Goal: Information Seeking & Learning: Learn about a topic

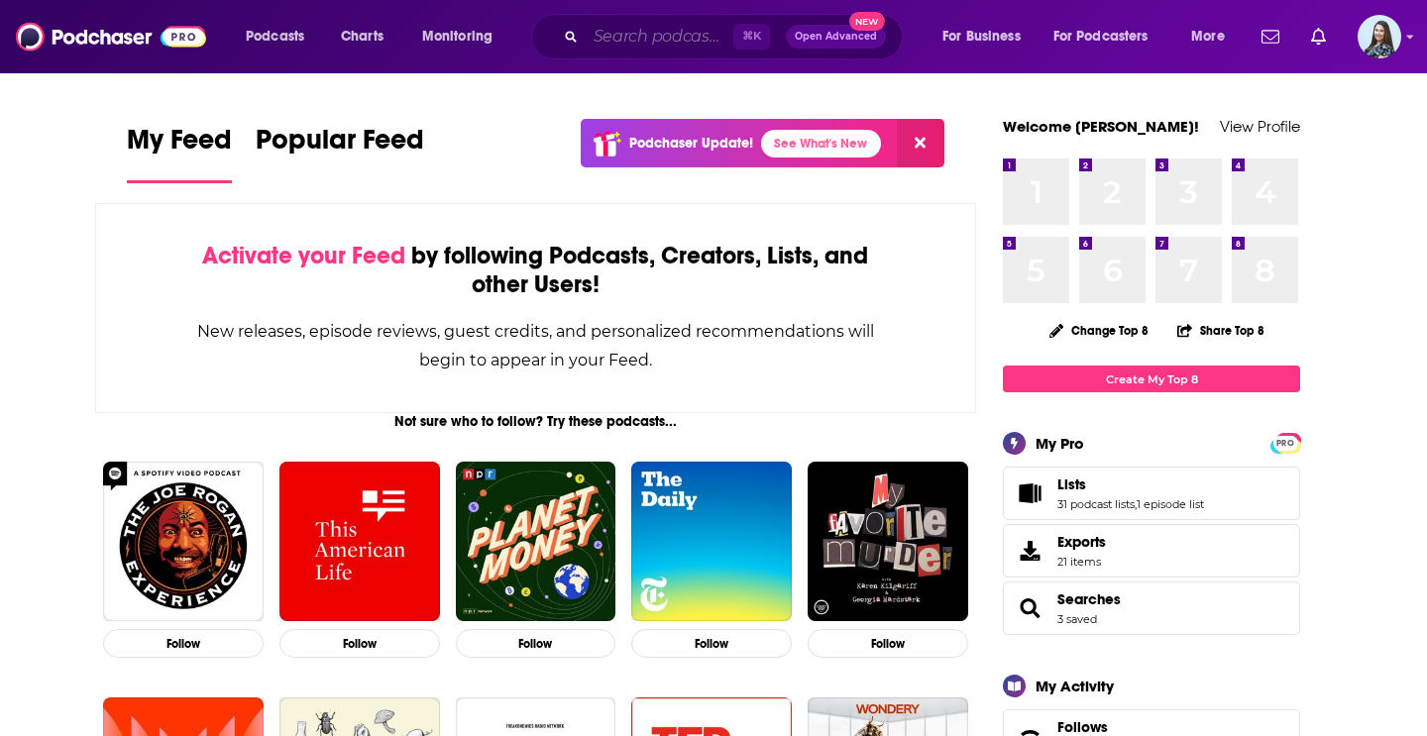
click at [629, 36] on input "Search podcasts, credits, & more..." at bounding box center [660, 37] width 148 height 32
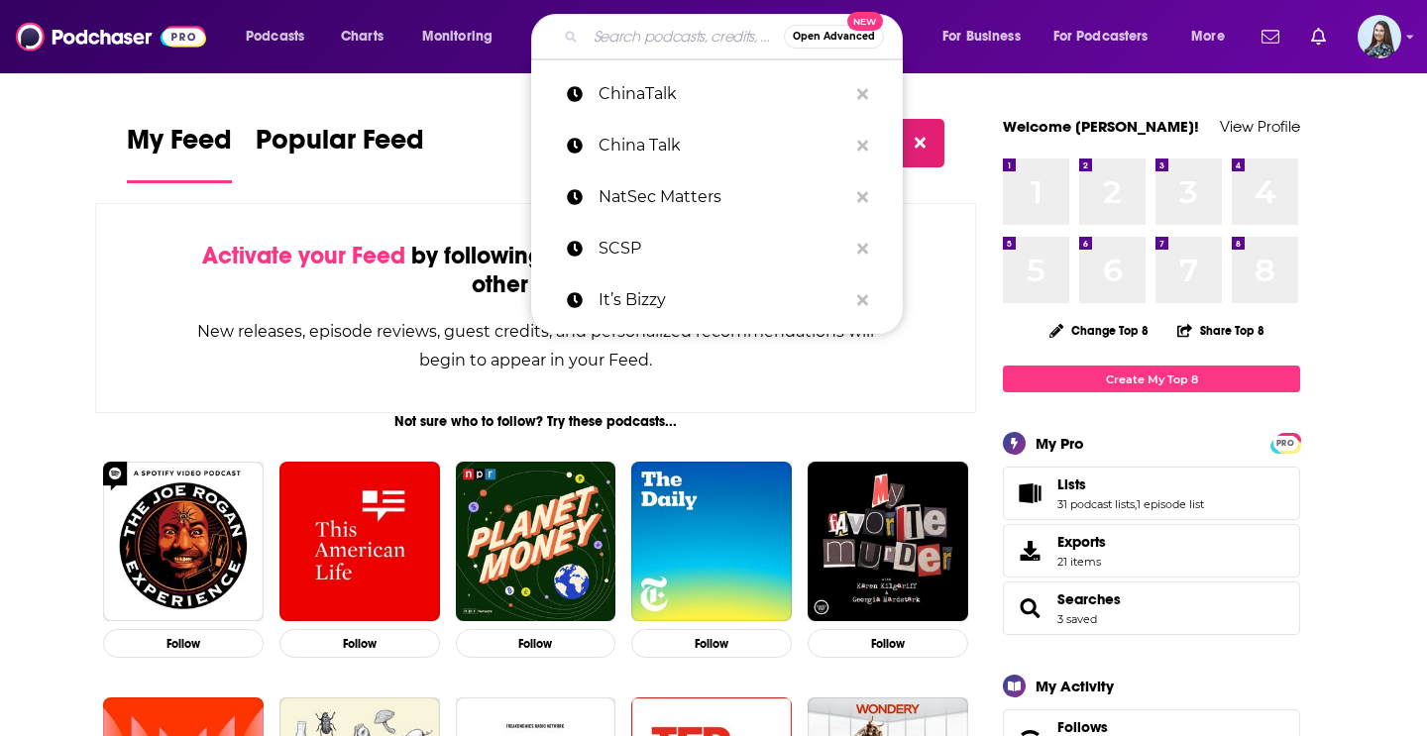
paste input "Espionage"
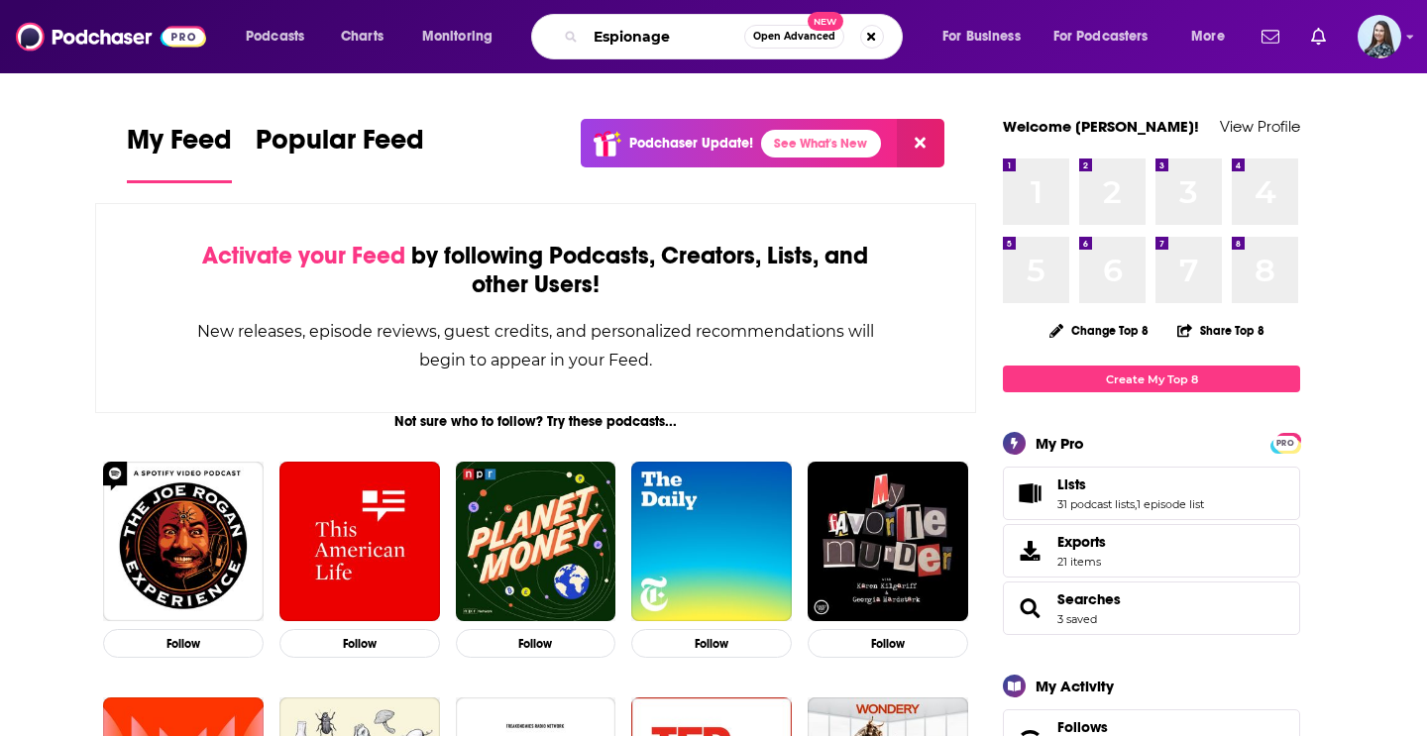
type input "Espionage"
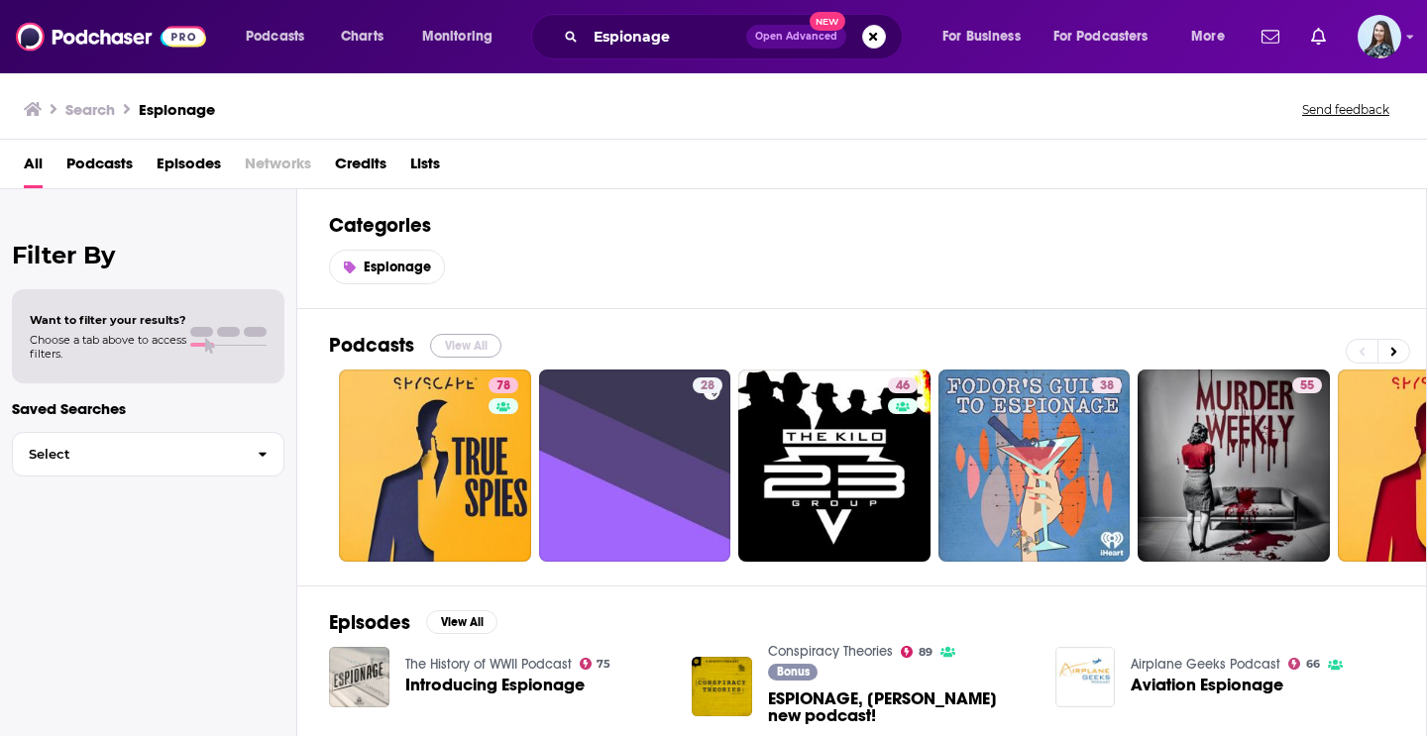
click at [470, 342] on button "View All" at bounding box center [465, 346] width 71 height 24
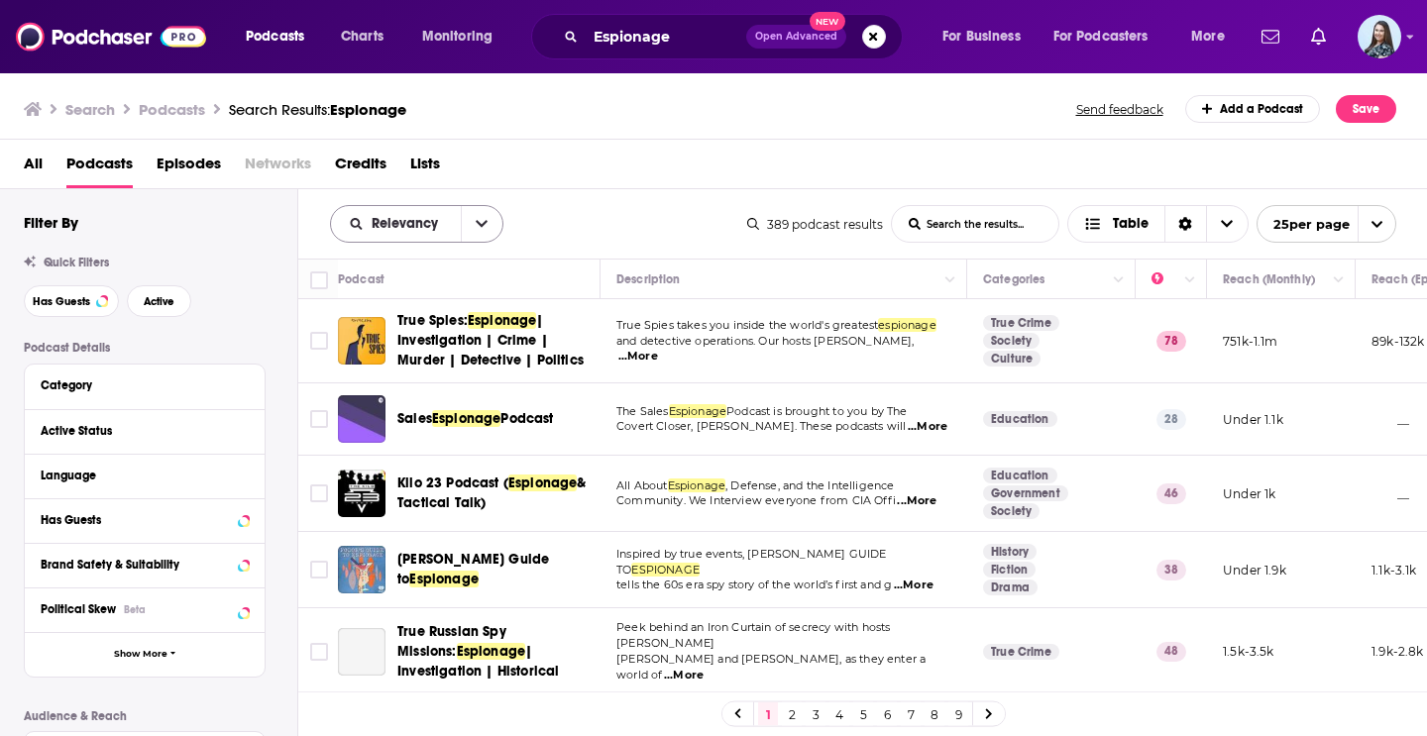
click at [478, 225] on icon "open menu" at bounding box center [482, 224] width 12 height 7
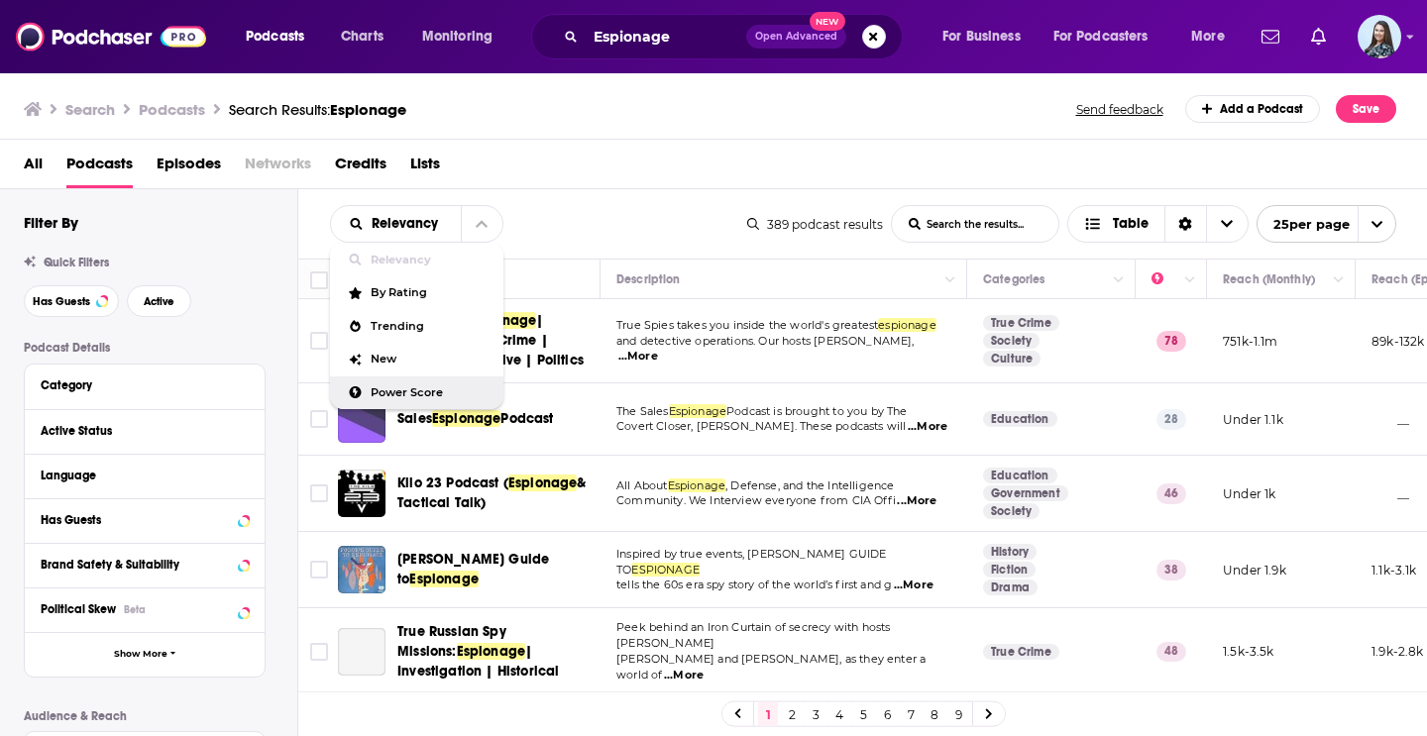
click at [421, 395] on span "Power Score" at bounding box center [429, 392] width 117 height 11
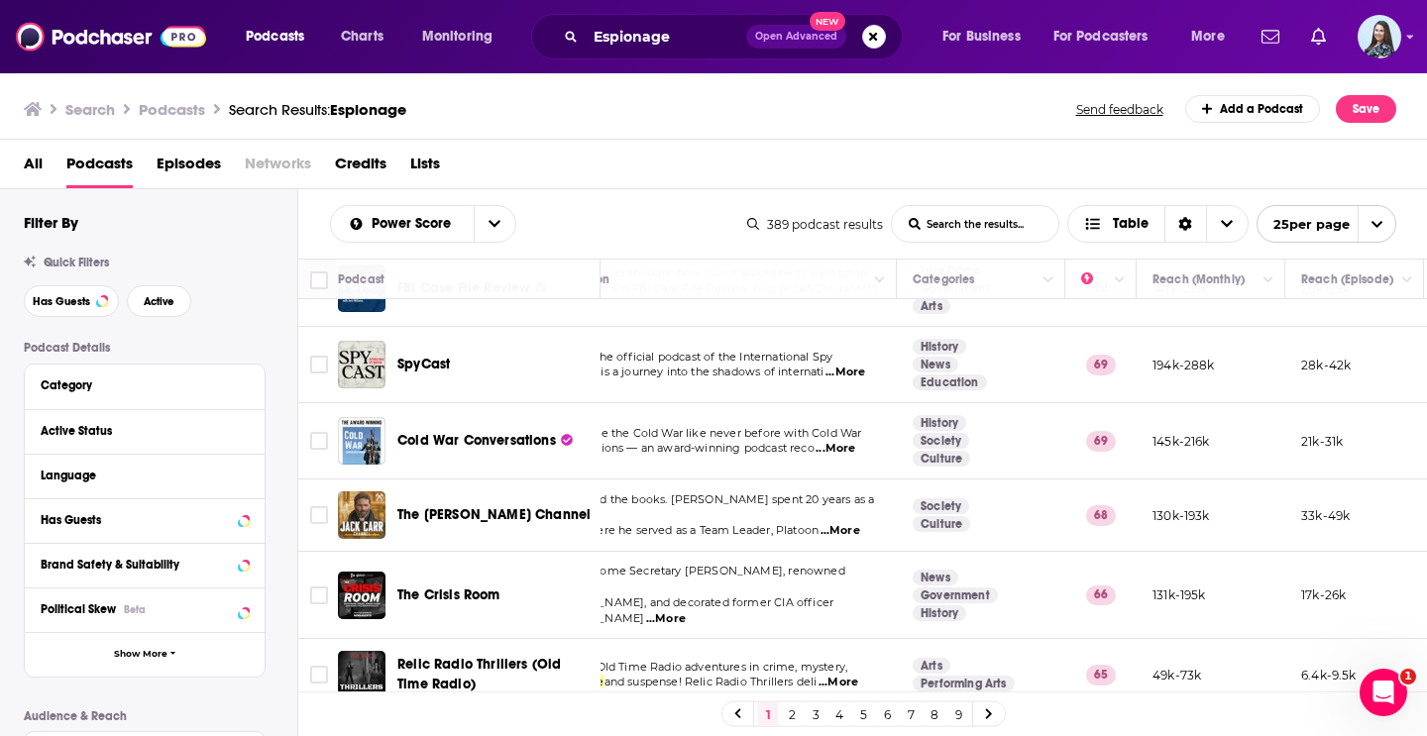
scroll to position [583, 6]
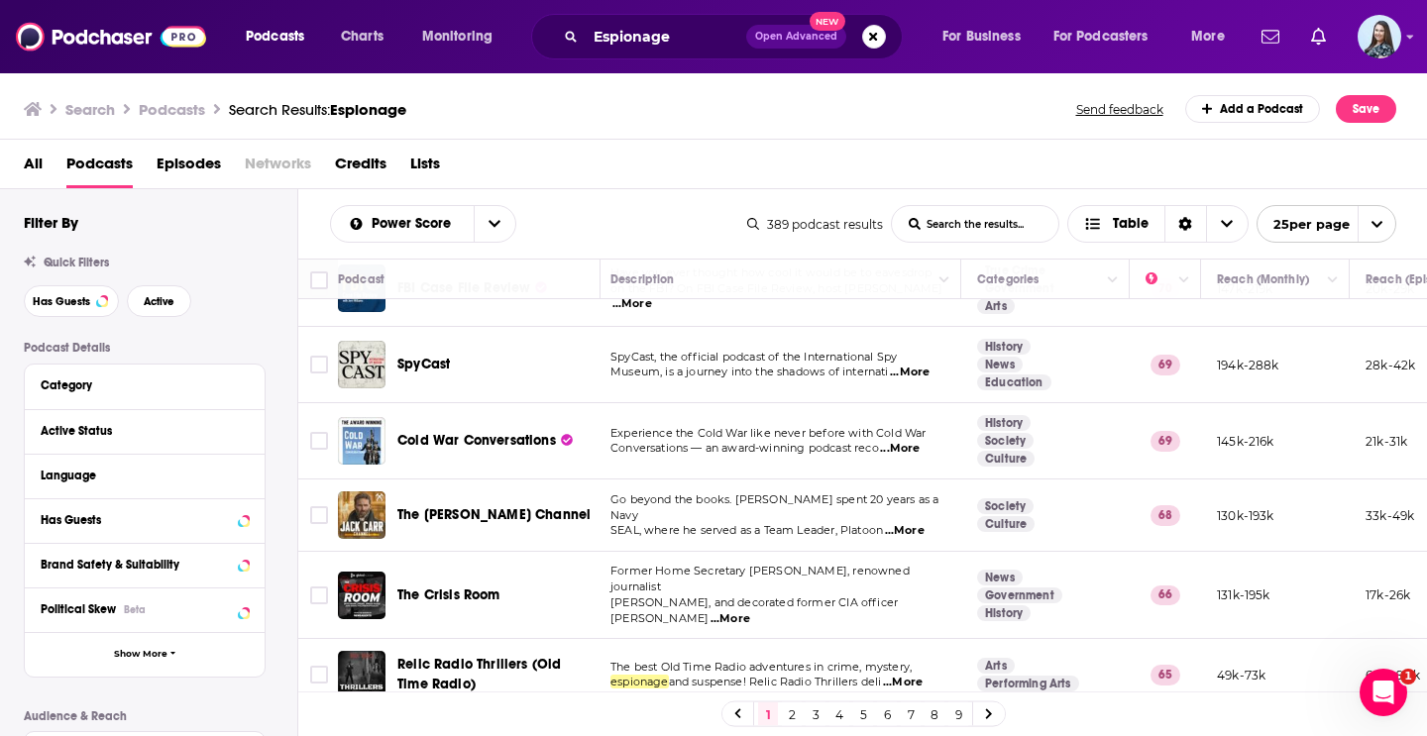
click at [750, 611] on span "...More" at bounding box center [730, 619] width 40 height 16
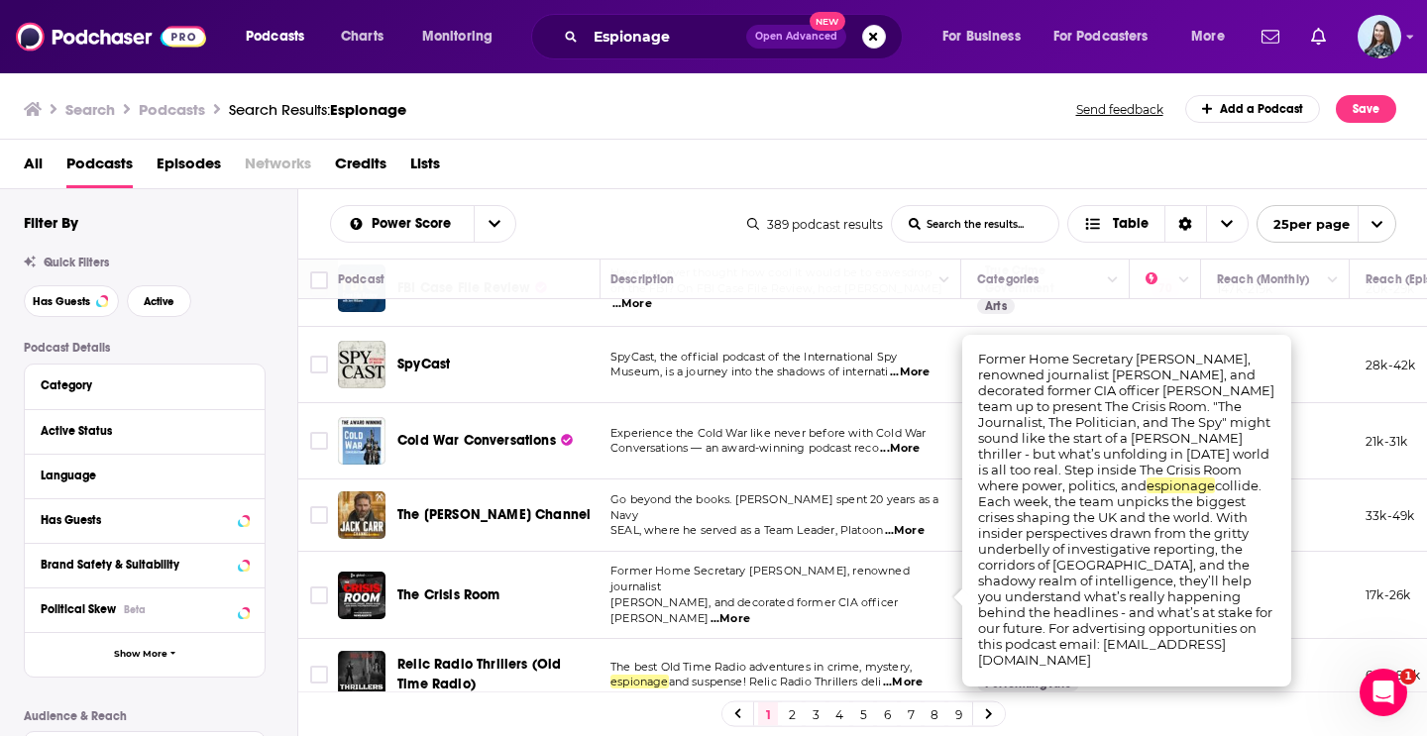
click at [701, 203] on div "Power Score List Search Input Search the results... Table 389 podcast results L…" at bounding box center [863, 223] width 1130 height 69
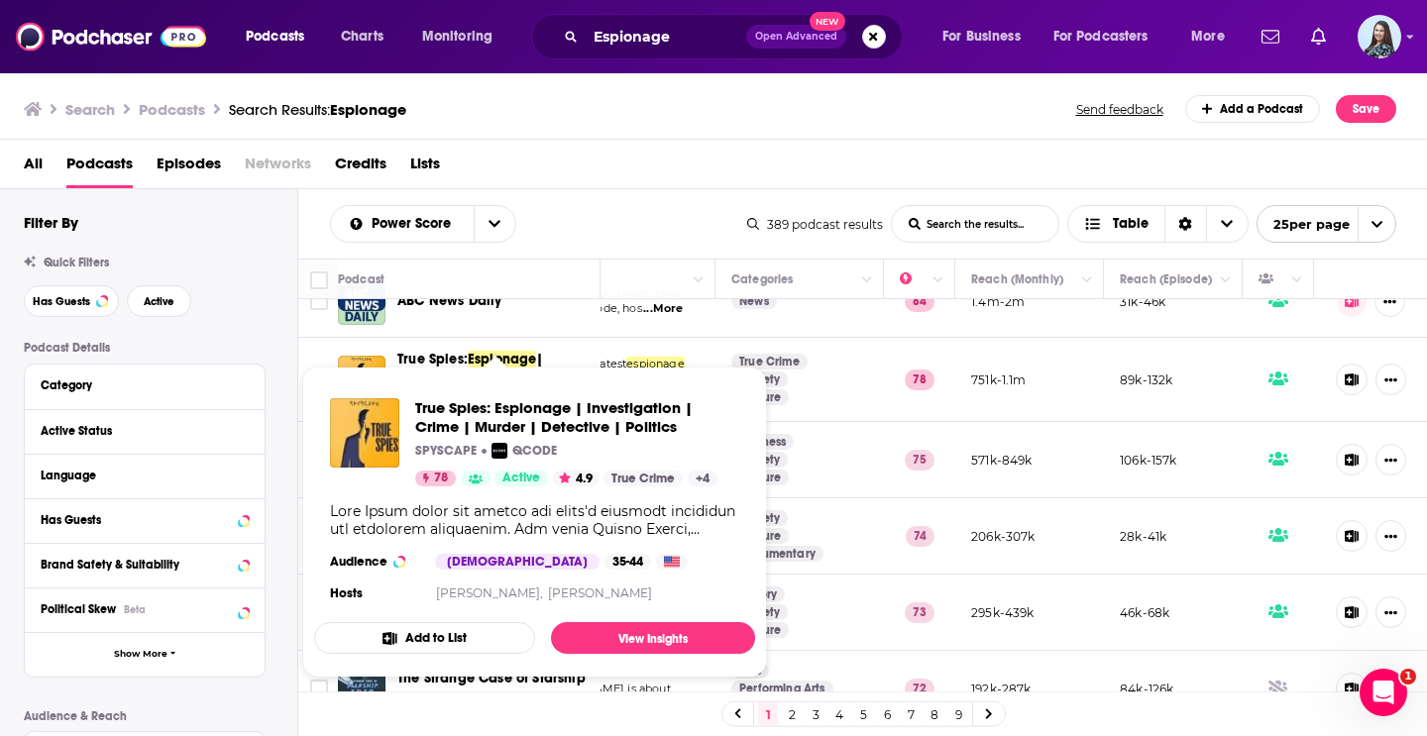
scroll to position [109, 252]
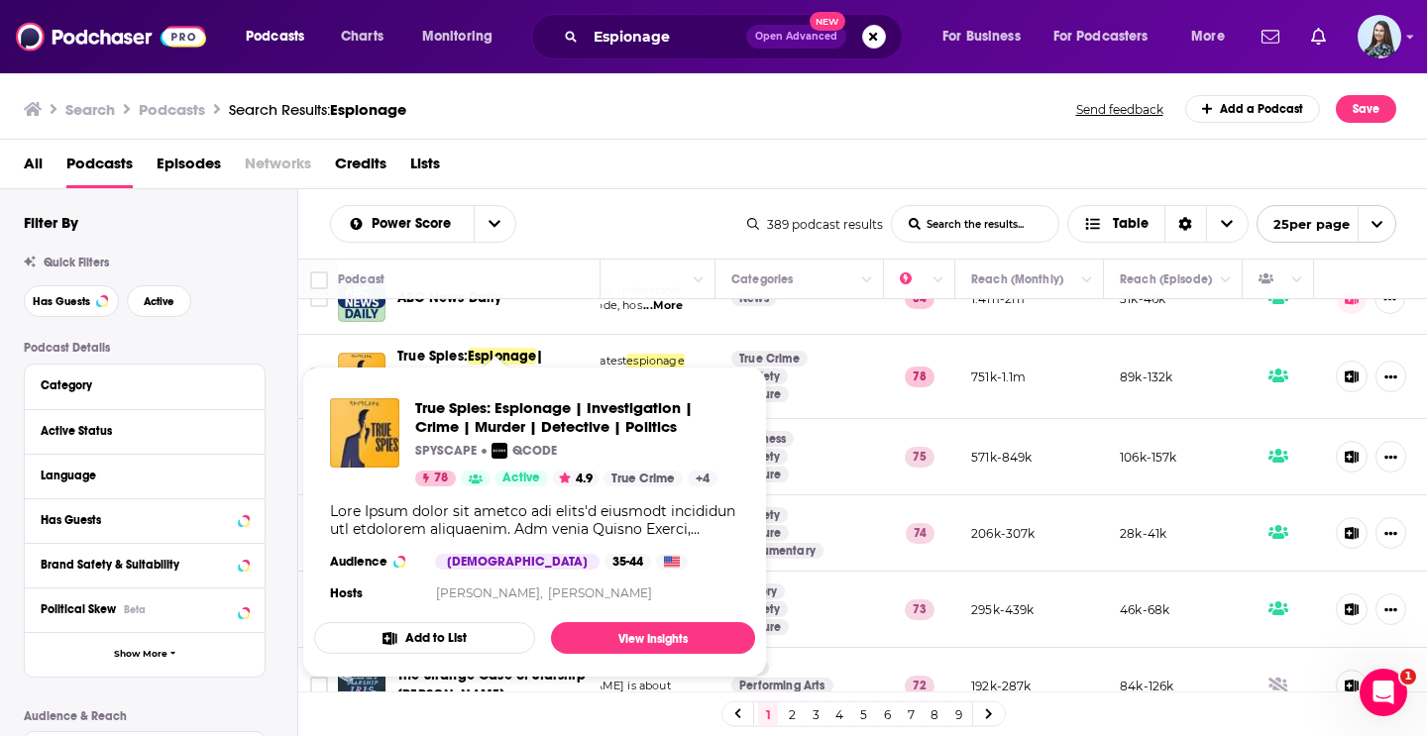
click at [325, 356] on span "True Spies: Espionage | Investigation | Crime | Murder | Detective | Politics S…" at bounding box center [534, 522] width 465 height 335
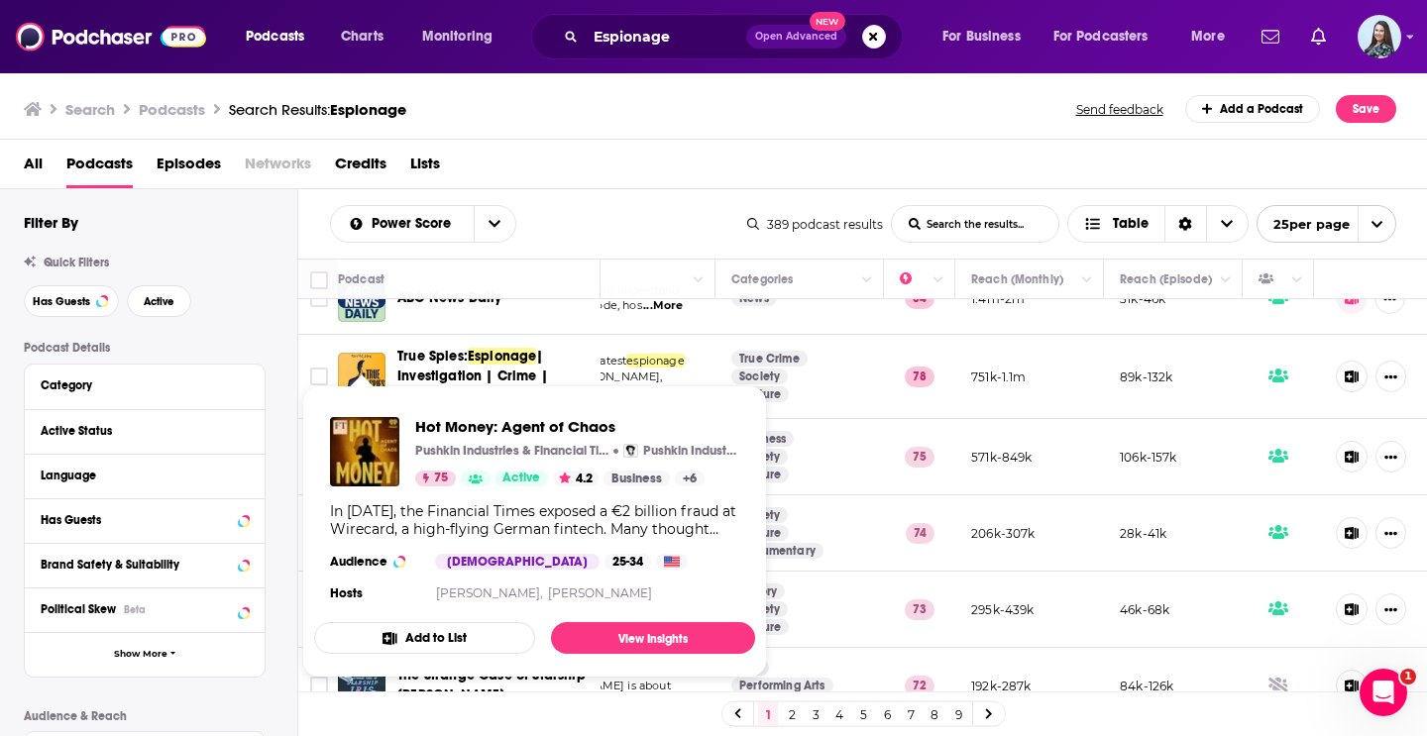
click at [316, 377] on span "Hot Money: Agent of Chaos Pushkin Industries & Financial Times Pushkin Industri…" at bounding box center [534, 532] width 465 height 316
click at [319, 377] on span "Hot Money: Agent of Chaos Pushkin Industries & Financial Times Pushkin Industri…" at bounding box center [534, 532] width 465 height 316
click at [315, 376] on span "Hot Money: Agent of Chaos Pushkin Industries & Financial Times Pushkin Industri…" at bounding box center [534, 532] width 465 height 316
click at [599, 188] on div "All Podcasts Episodes Networks Credits Lists" at bounding box center [718, 168] width 1388 height 41
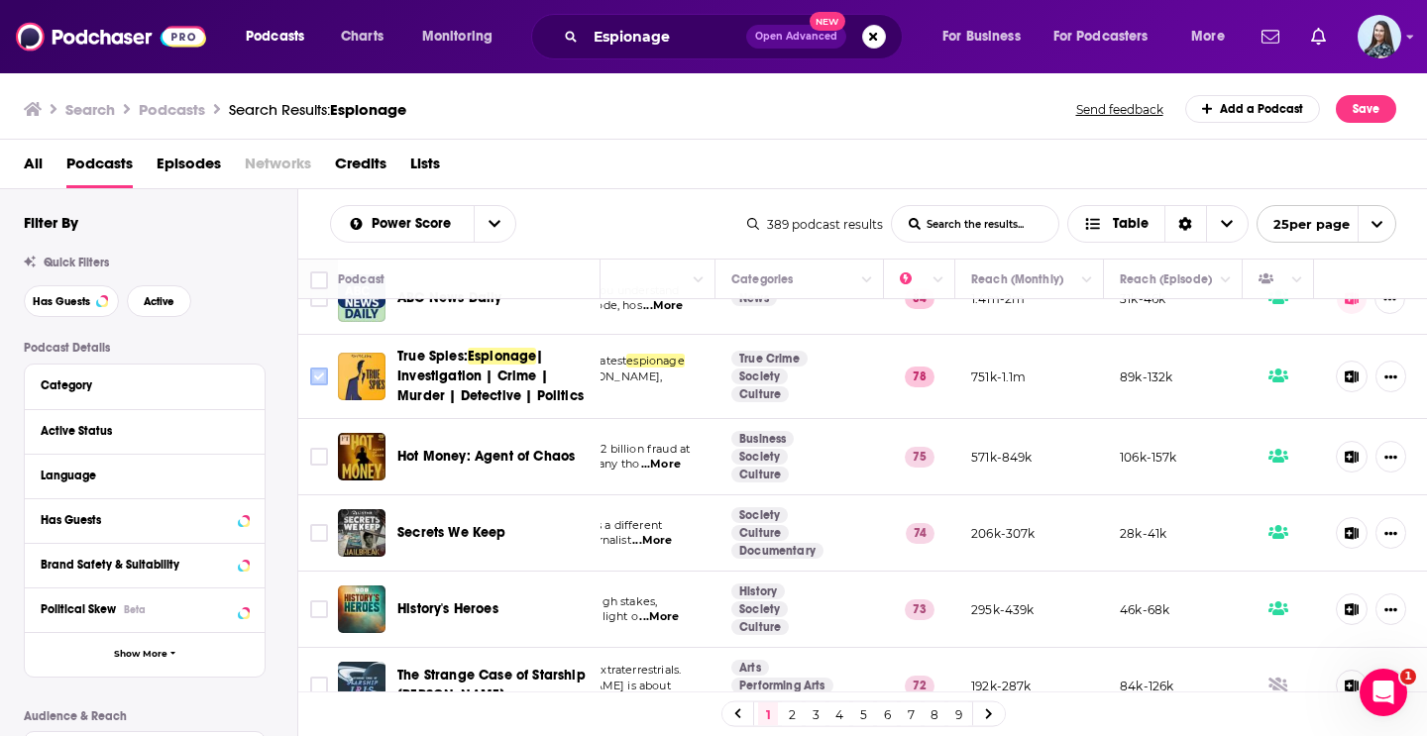
click at [319, 378] on input "Toggle select row" at bounding box center [319, 377] width 18 height 18
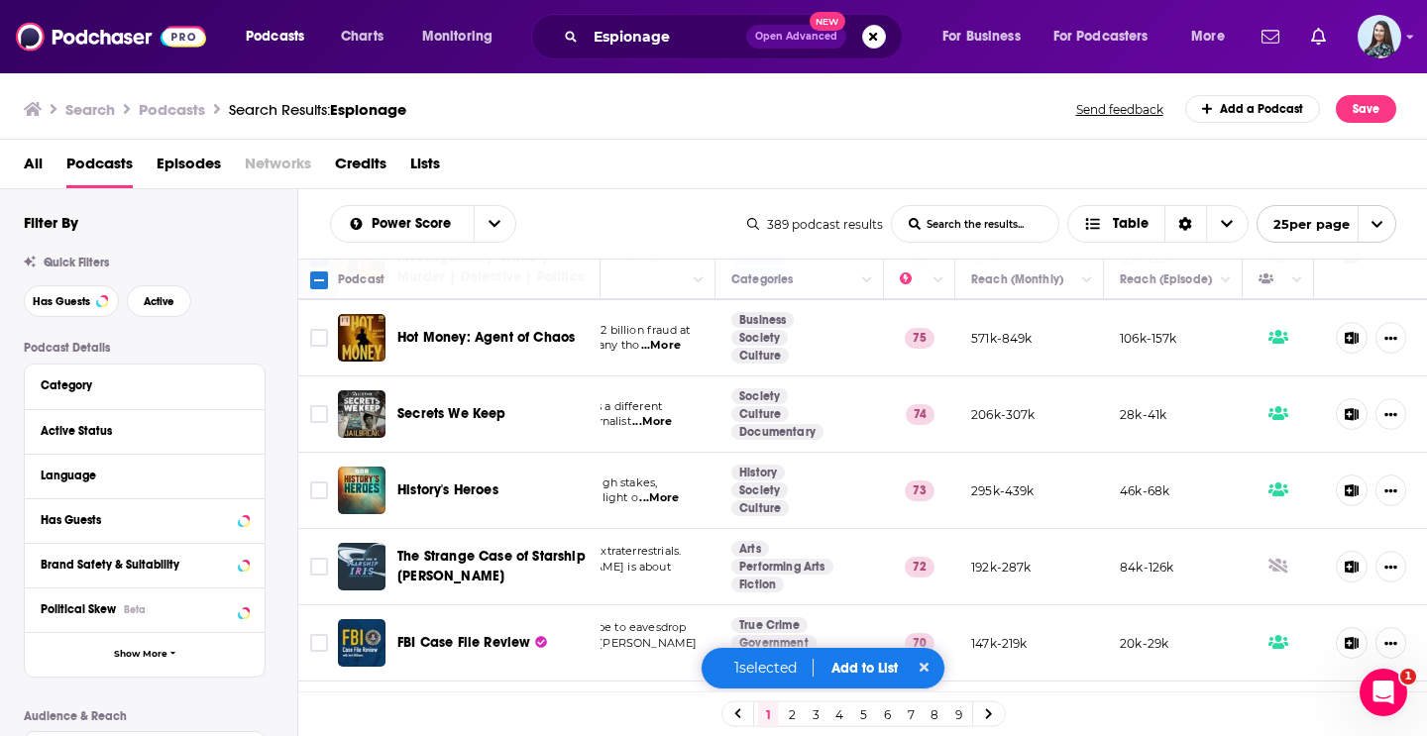
scroll to position [230, 252]
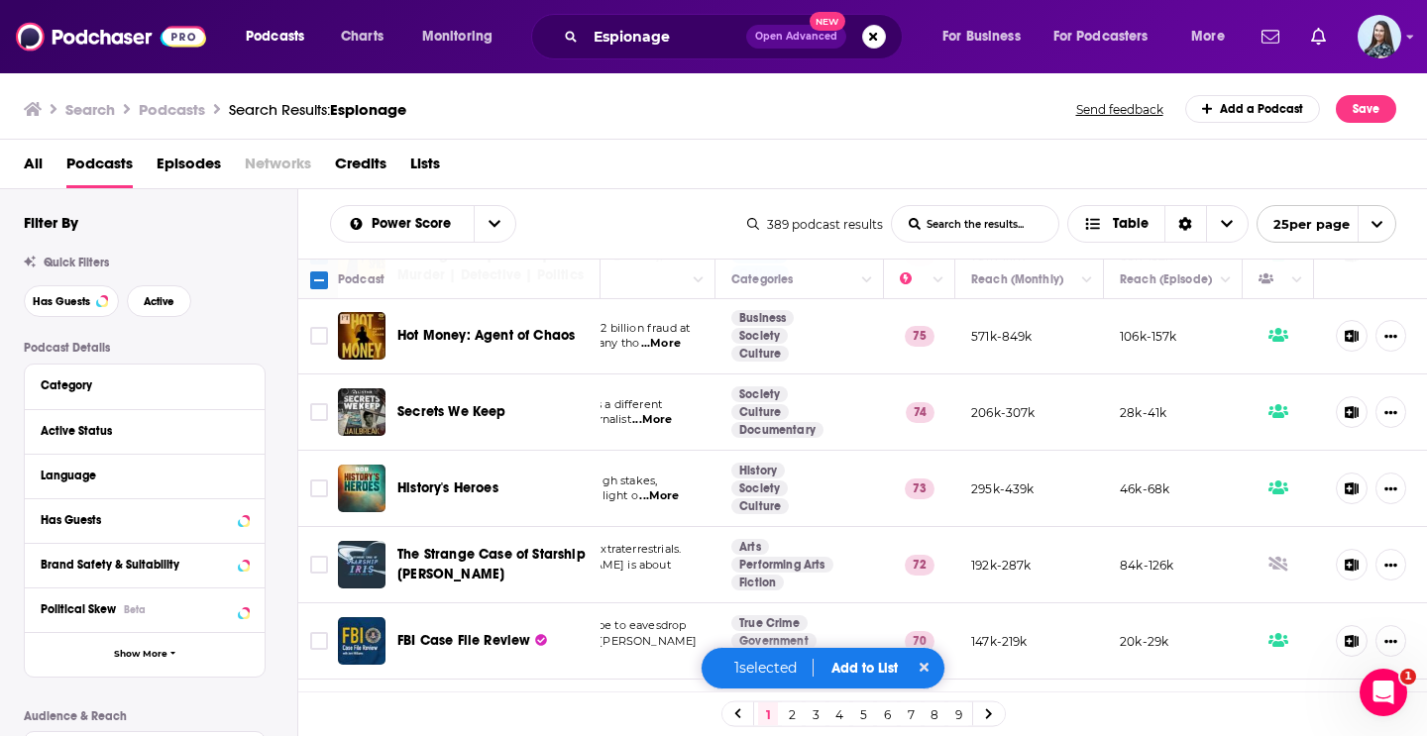
click at [658, 418] on span "...More" at bounding box center [652, 420] width 40 height 16
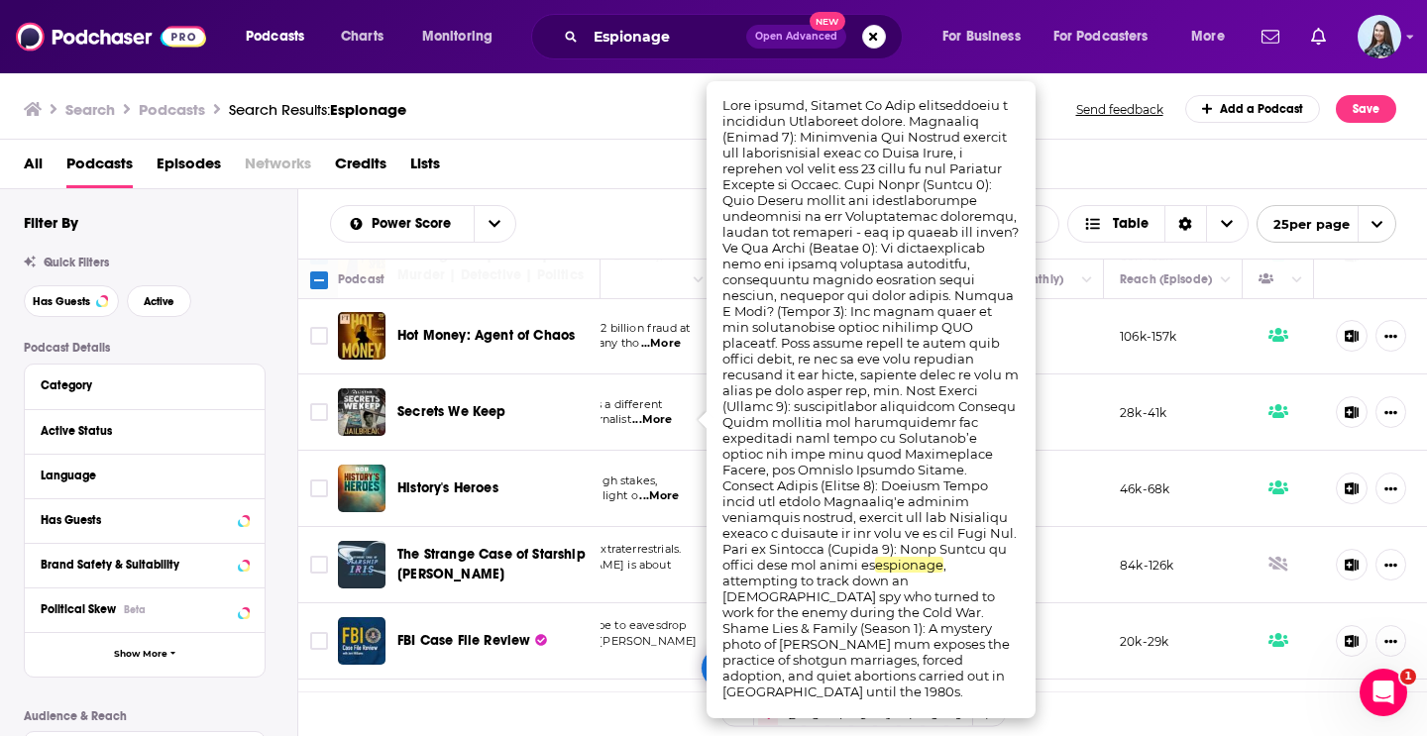
click at [584, 180] on div "All Podcasts Episodes Networks Credits Lists" at bounding box center [718, 168] width 1388 height 41
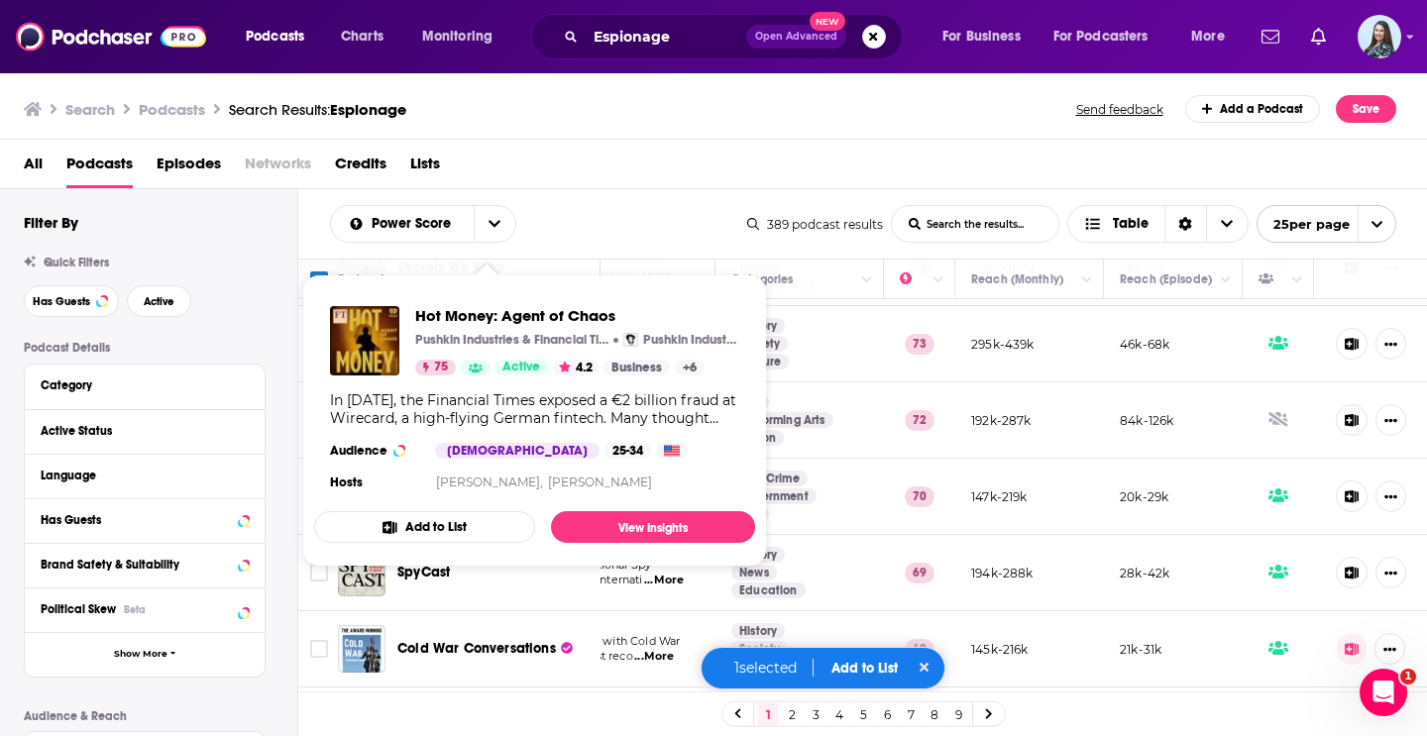
scroll to position [379, 252]
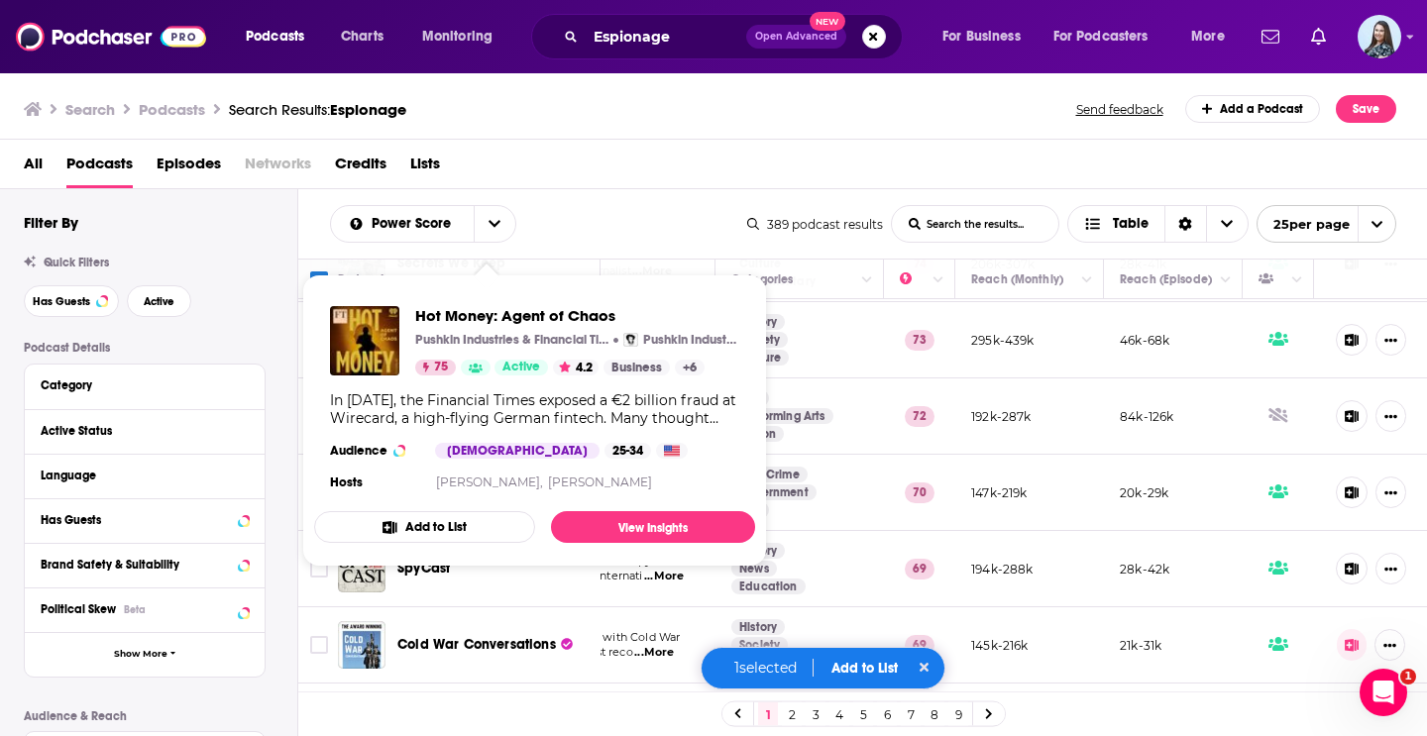
click at [675, 167] on div "All Podcasts Episodes Networks Credits Lists" at bounding box center [718, 168] width 1388 height 41
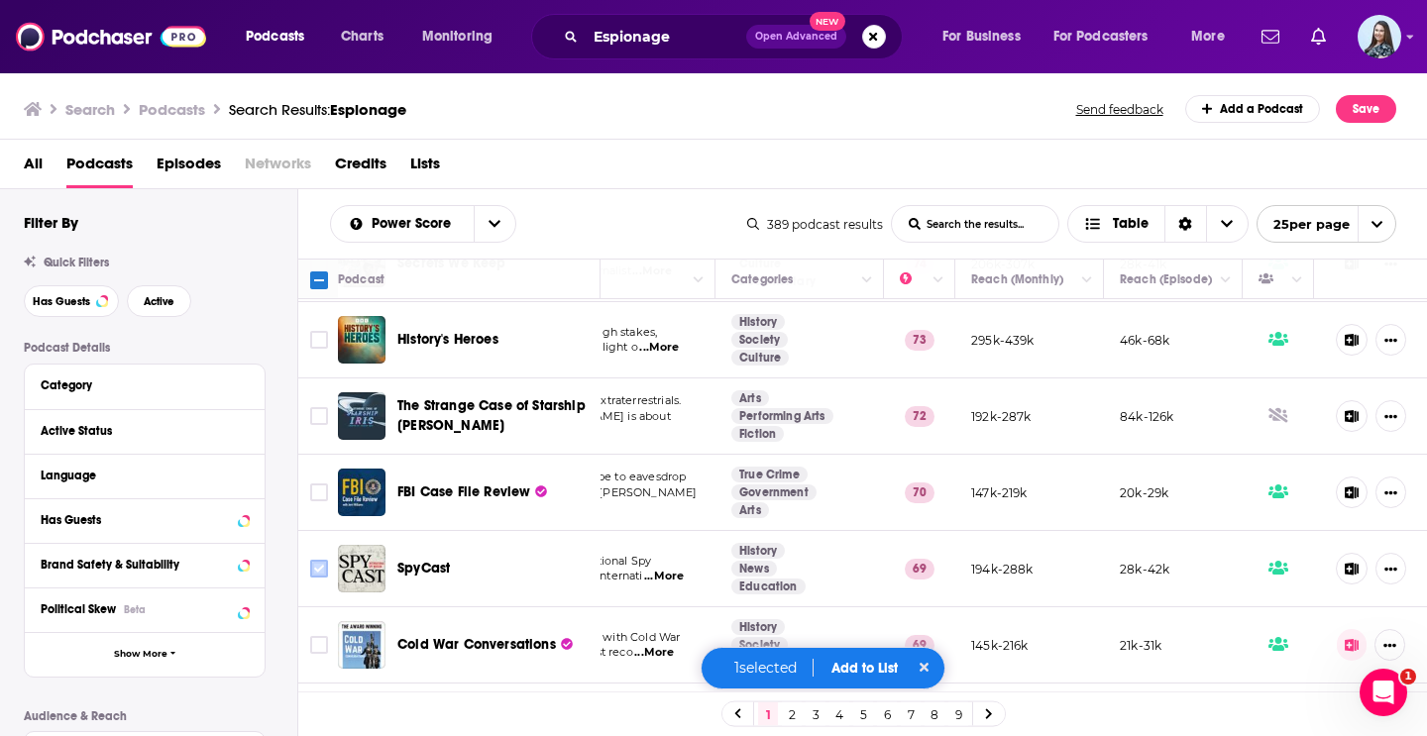
click at [316, 573] on input "Toggle select row" at bounding box center [319, 569] width 18 height 18
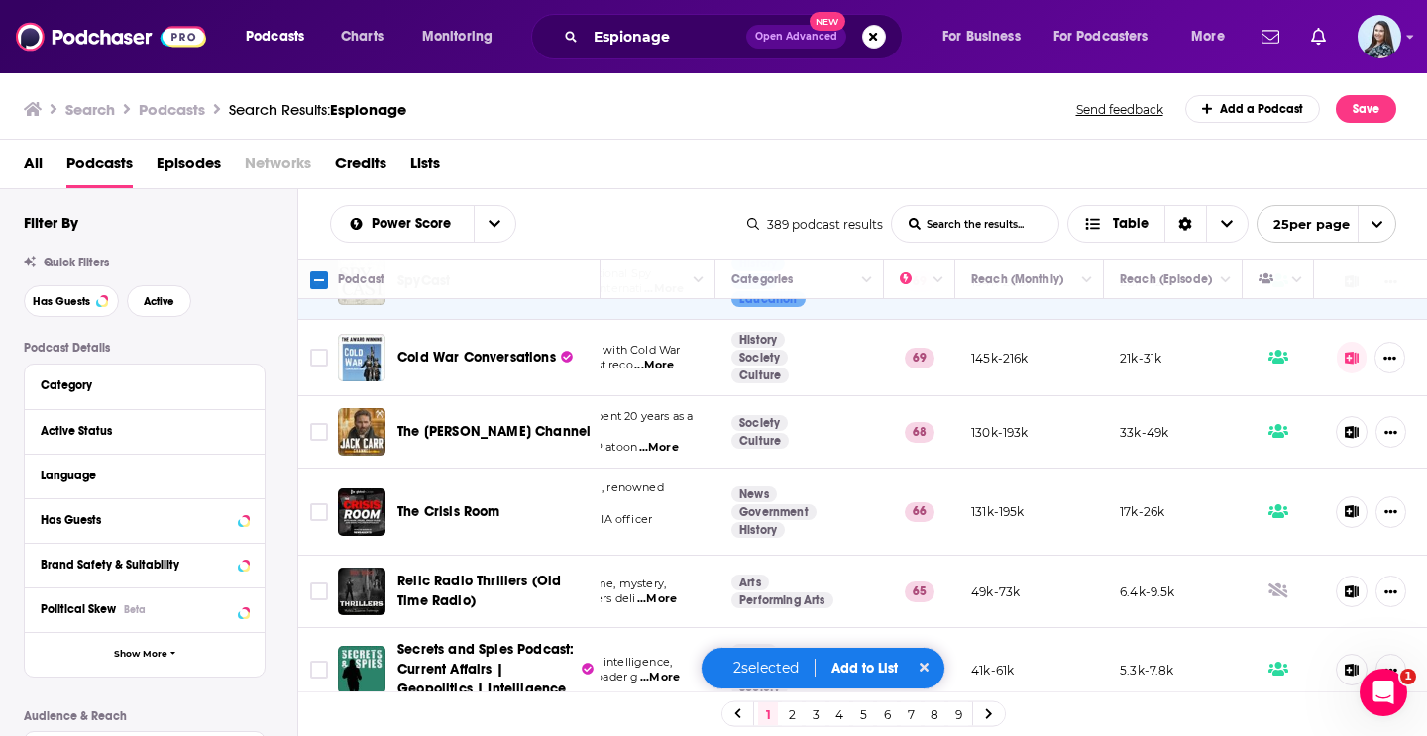
scroll to position [672, 252]
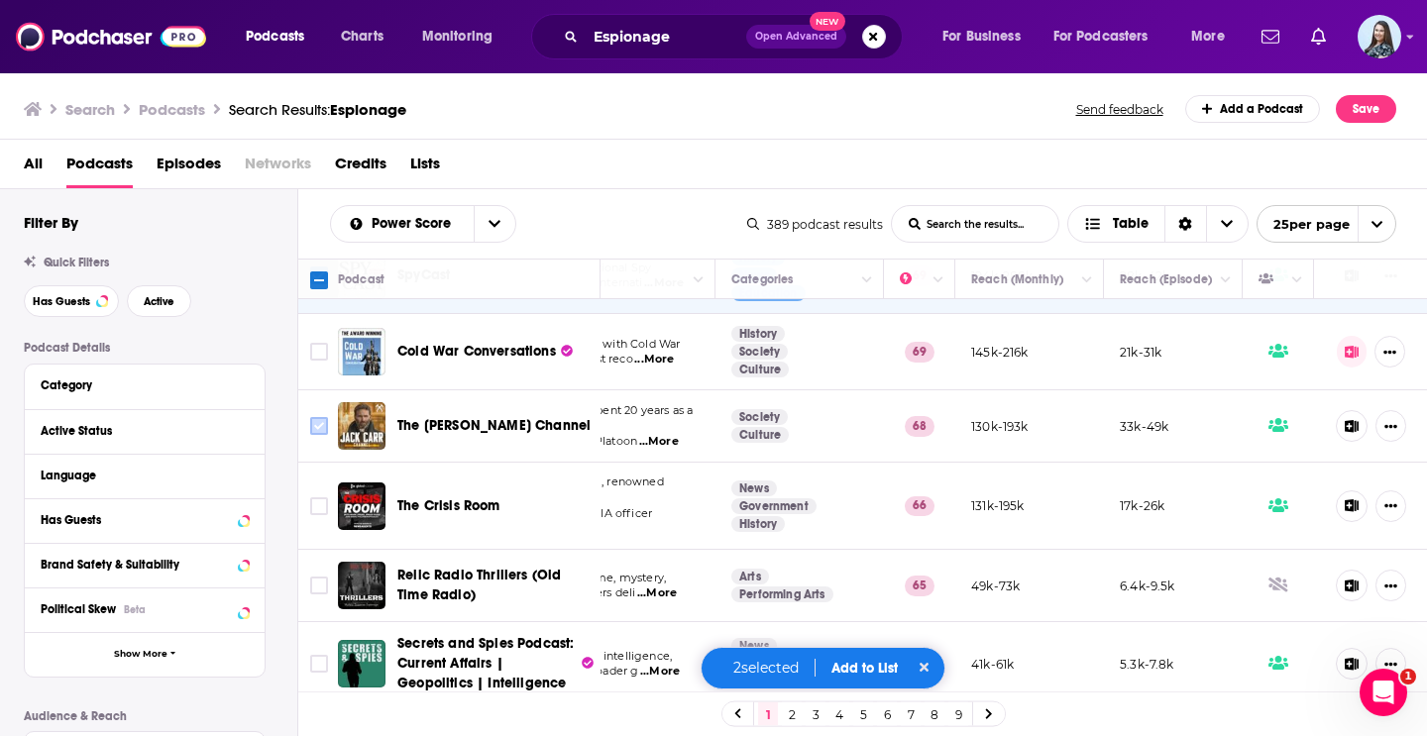
click at [321, 425] on input "Toggle select row" at bounding box center [319, 426] width 18 height 18
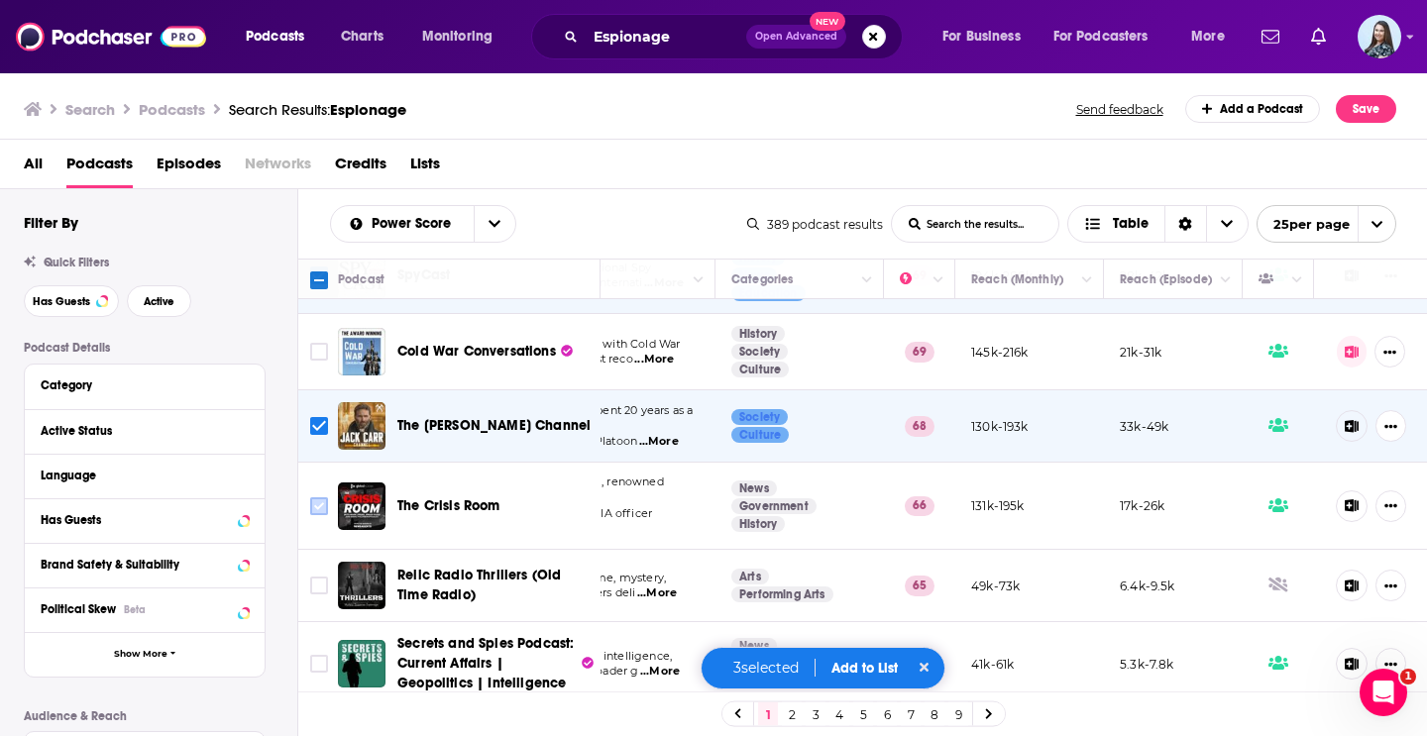
click at [320, 502] on input "Toggle select row" at bounding box center [319, 506] width 18 height 18
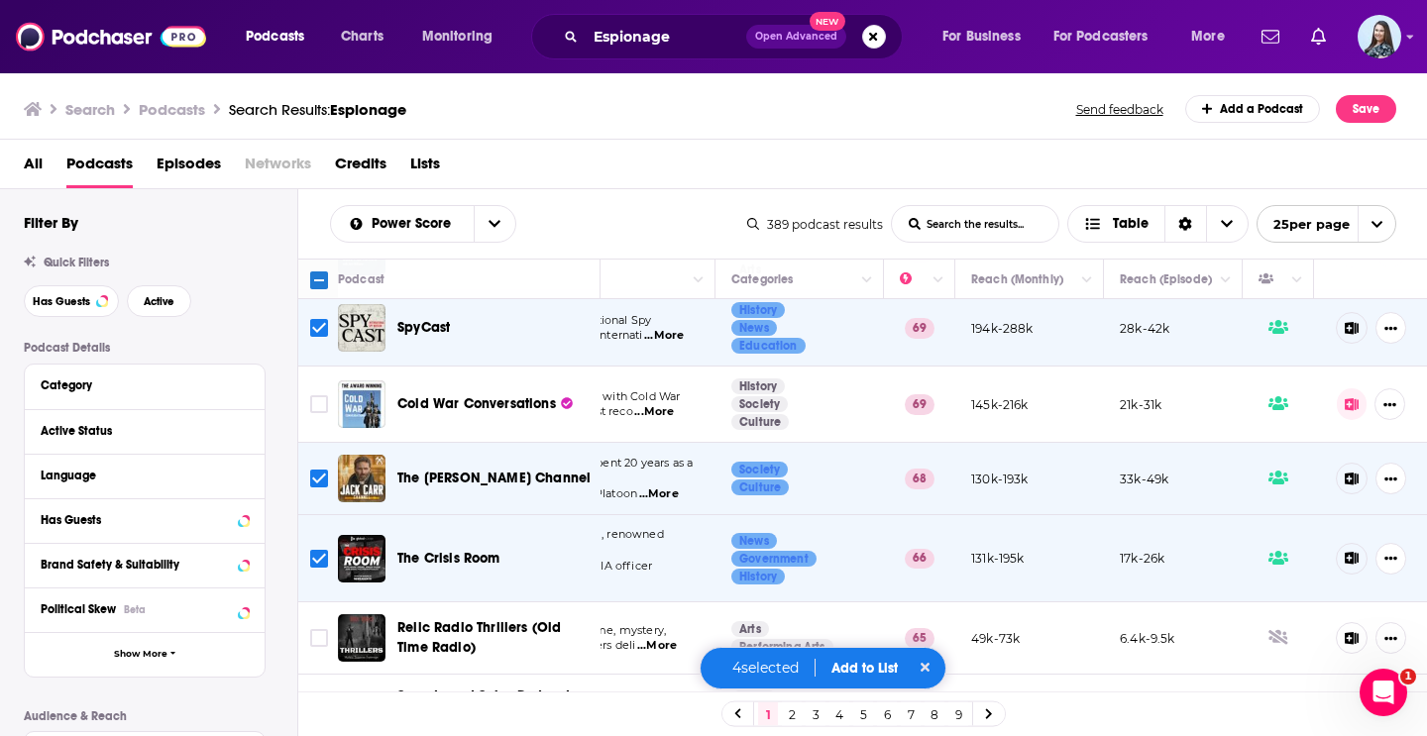
scroll to position [609, 252]
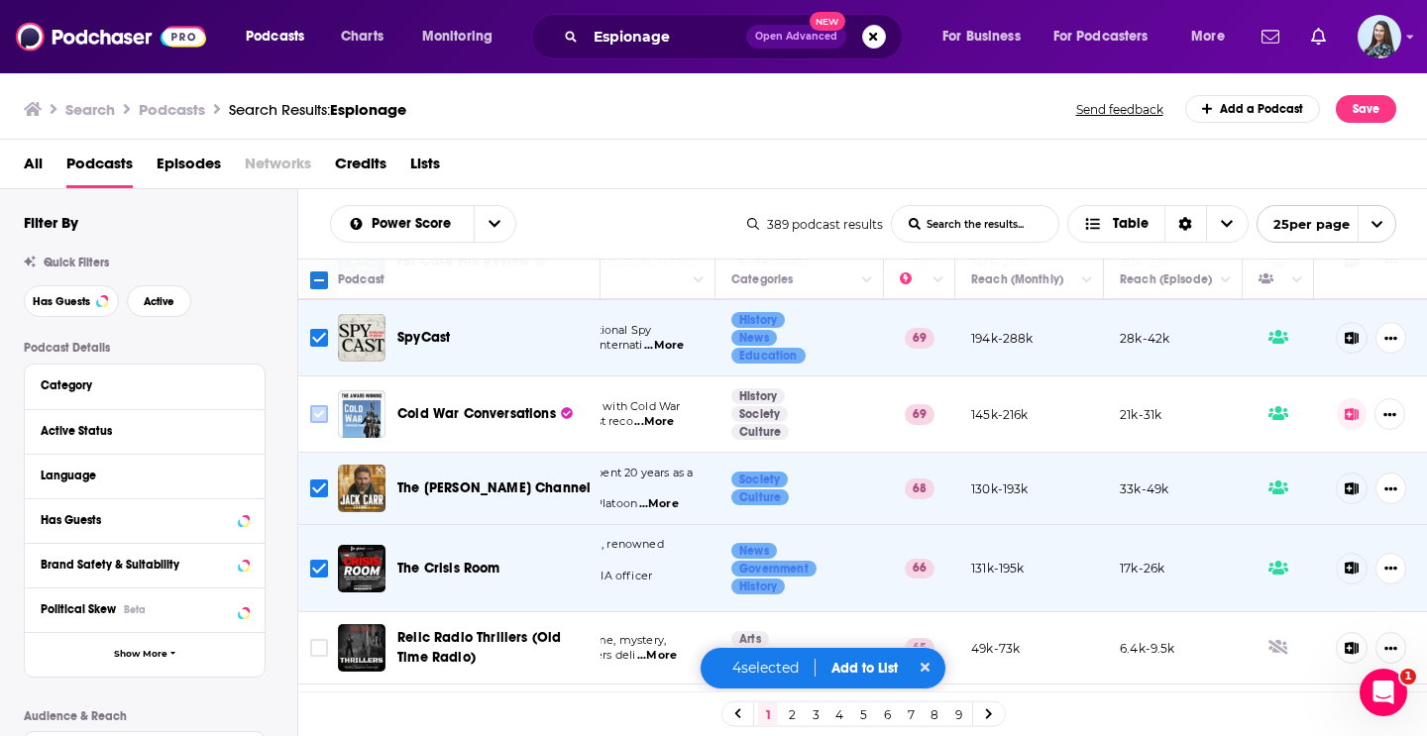
click at [324, 417] on input "Toggle select row" at bounding box center [319, 414] width 18 height 18
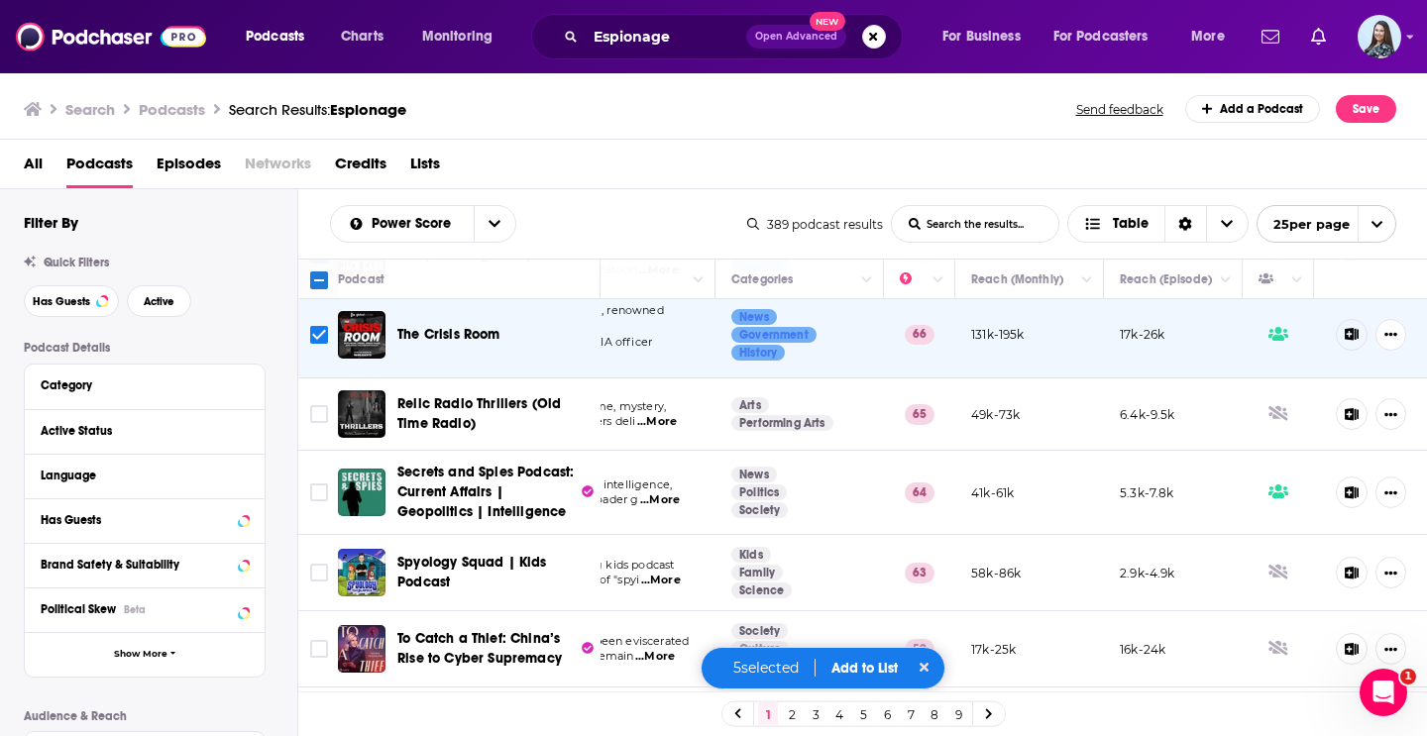
scroll to position [846, 252]
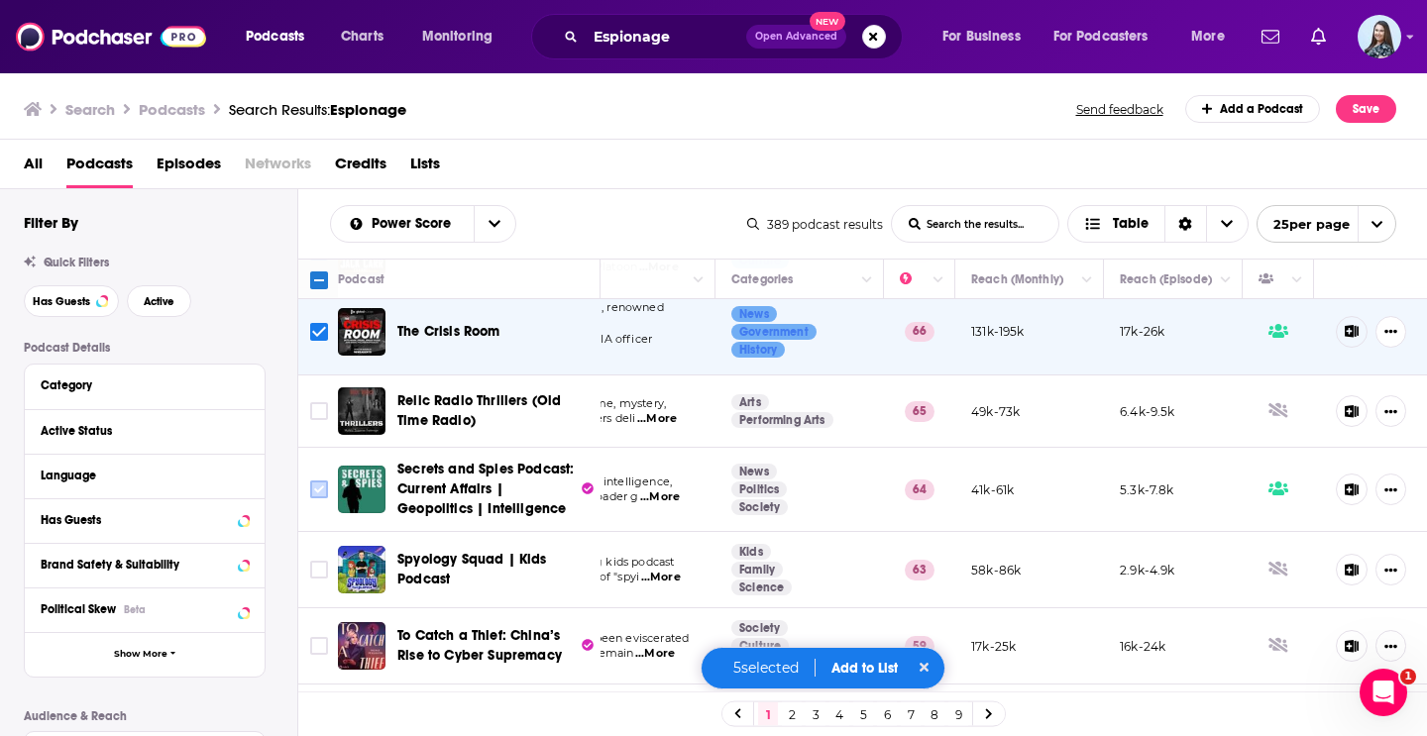
click at [324, 481] on input "Toggle select row" at bounding box center [319, 490] width 18 height 18
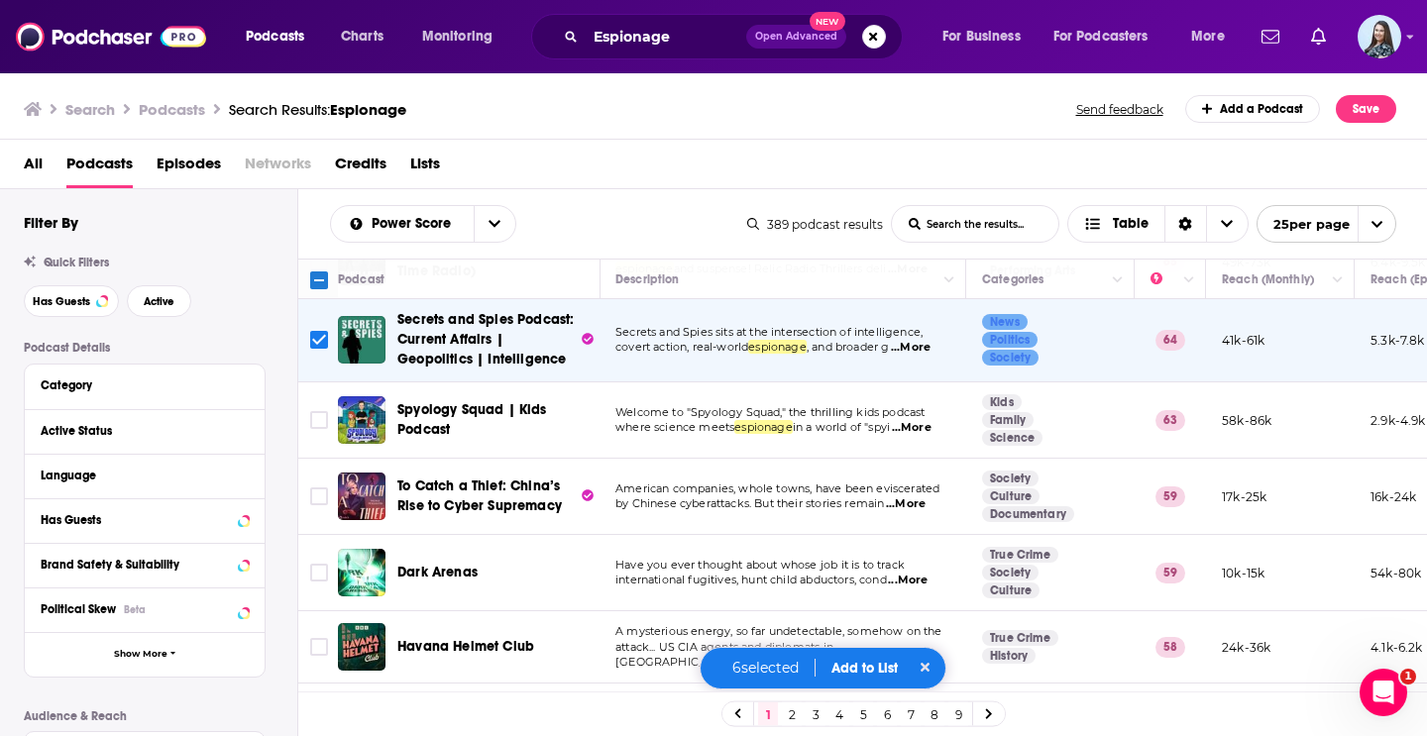
scroll to position [996, 0]
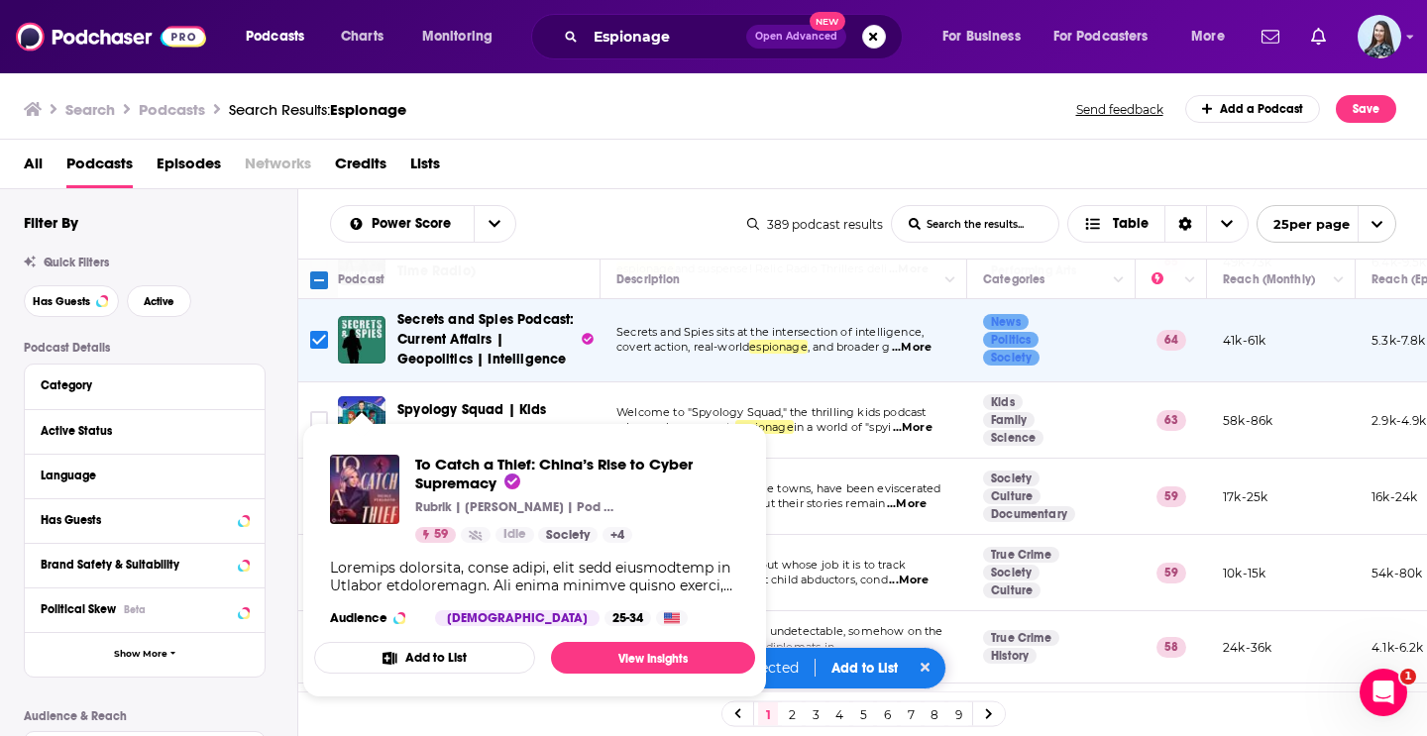
click at [633, 205] on div "Power Score List Search Input Search the results... Table" at bounding box center [538, 224] width 417 height 38
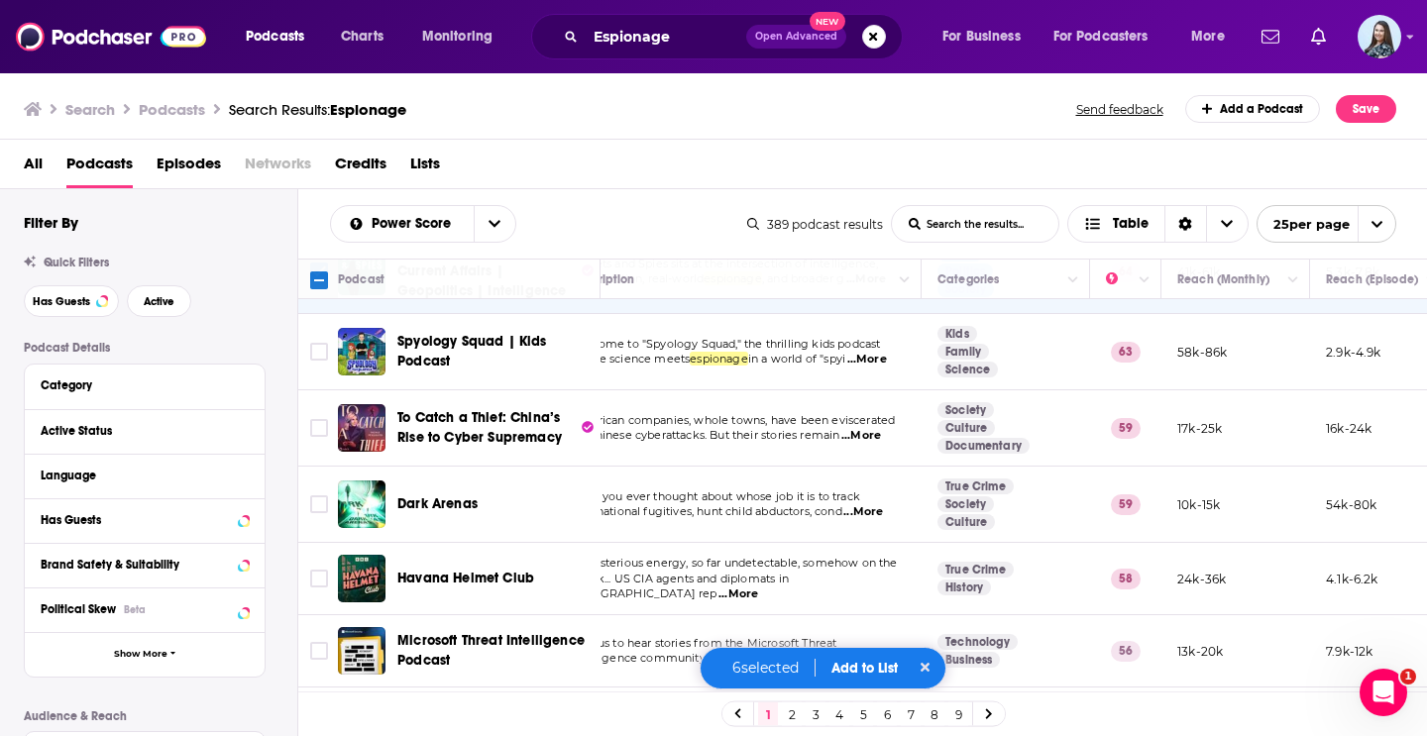
scroll to position [1075, 46]
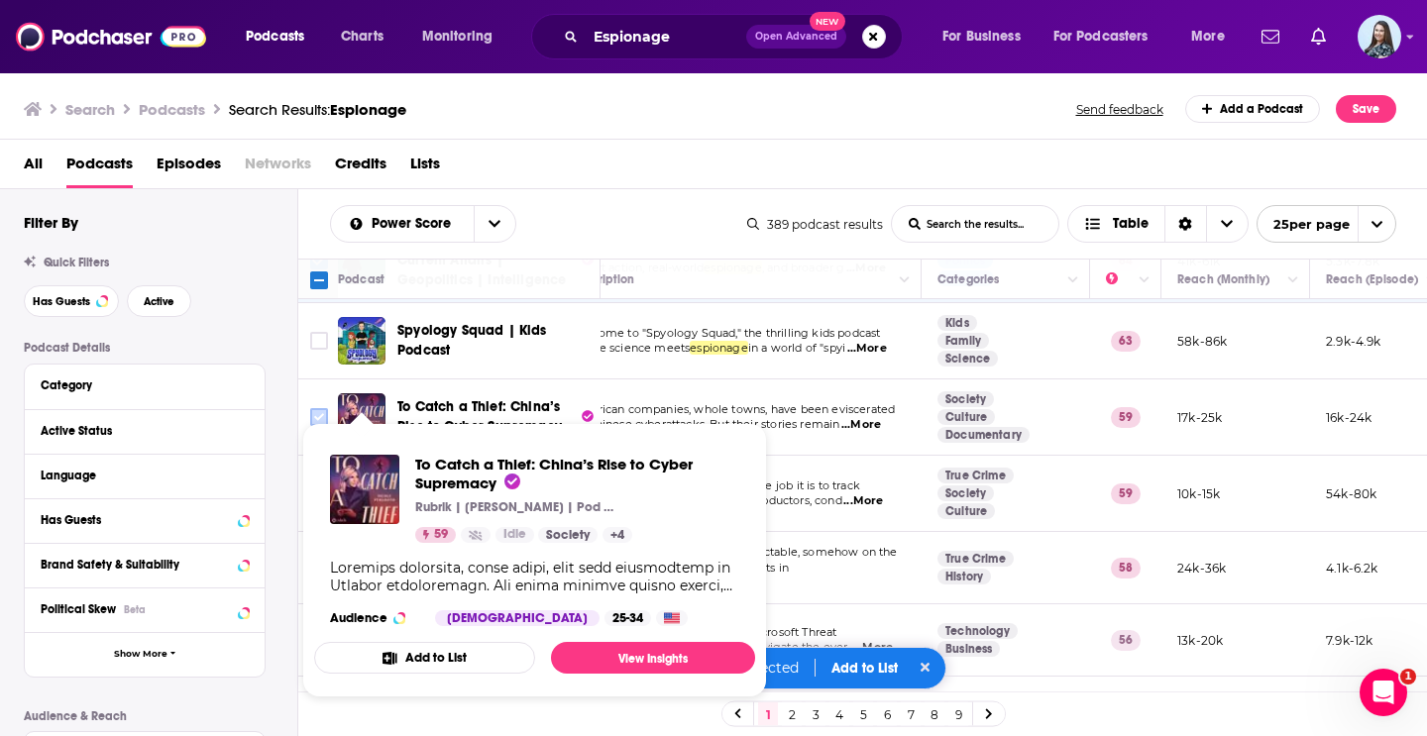
click at [323, 409] on input "Toggle select row" at bounding box center [319, 417] width 18 height 18
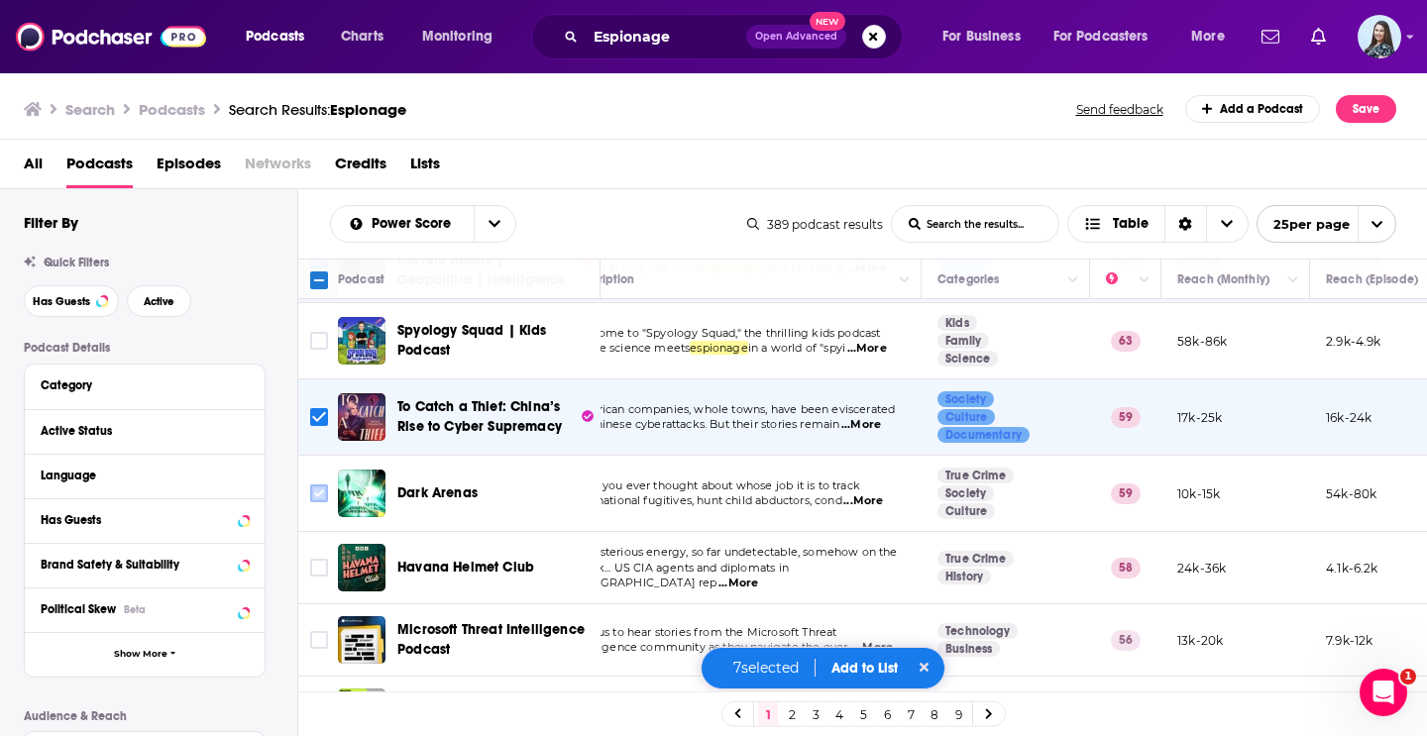
click at [323, 485] on input "Toggle select row" at bounding box center [319, 494] width 18 height 18
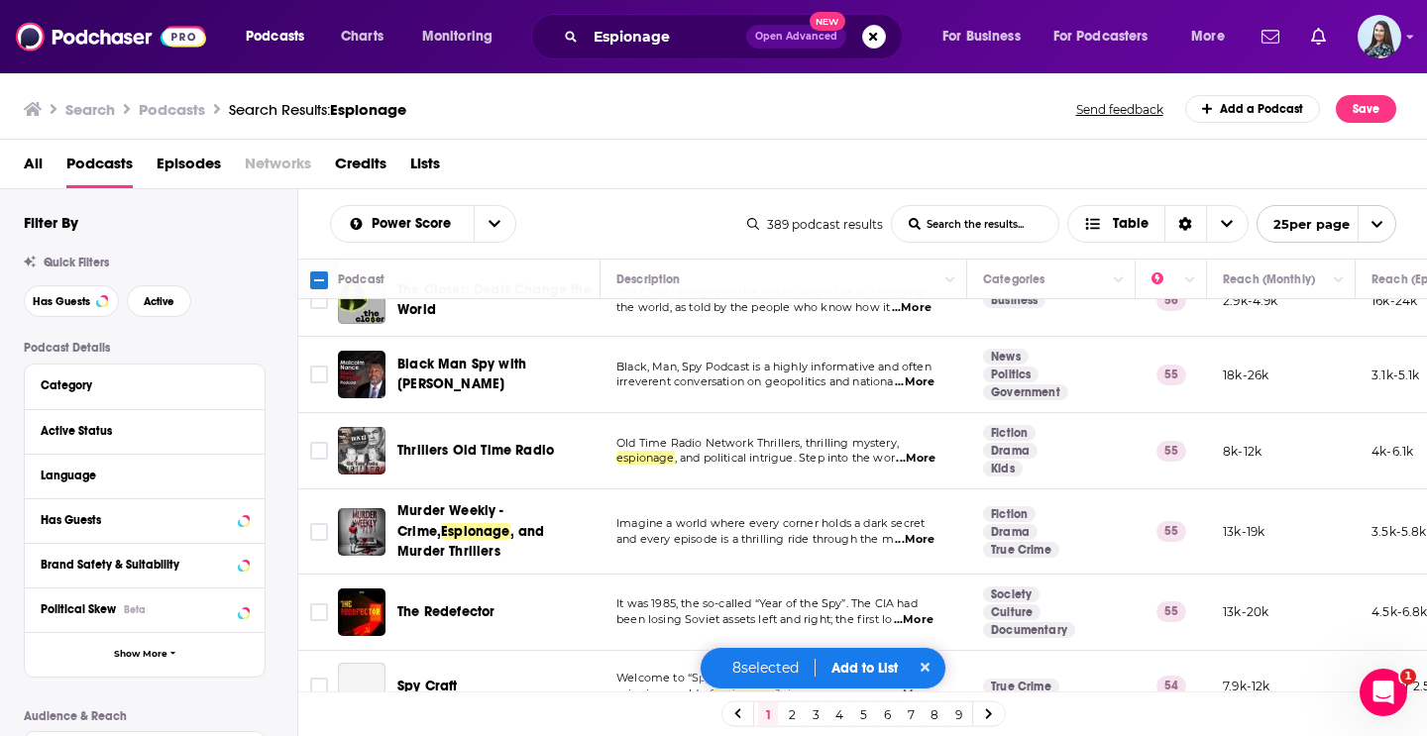
scroll to position [1505, 0]
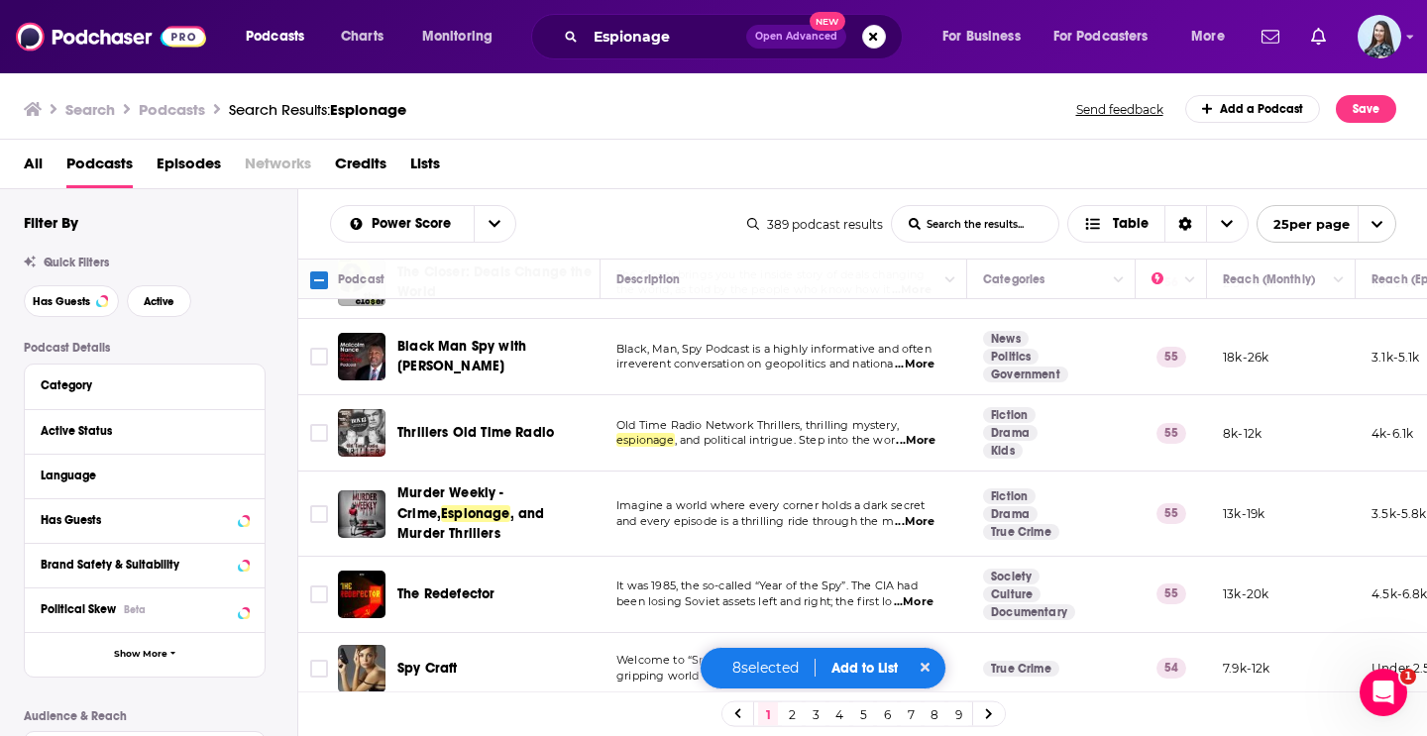
click at [872, 664] on button "Add to List" at bounding box center [864, 668] width 98 height 17
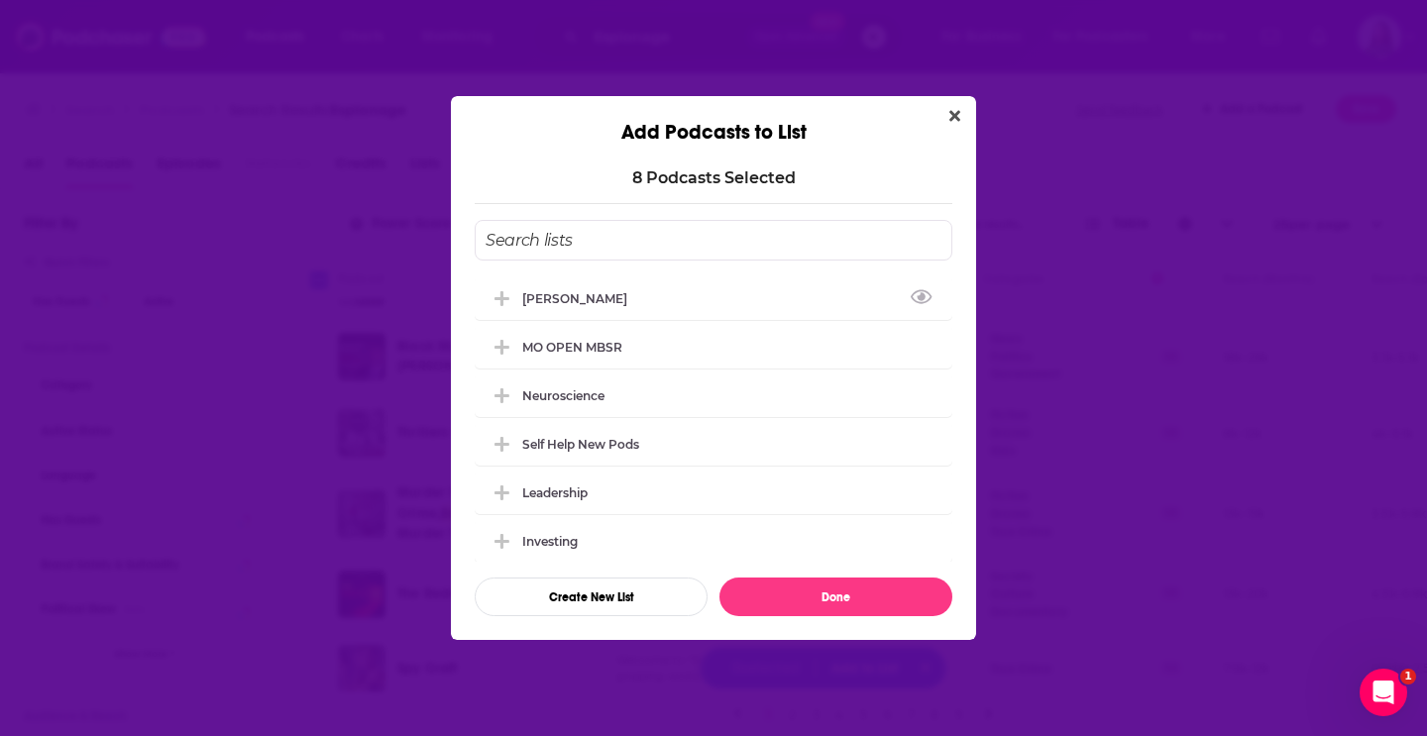
click at [601, 250] on input "Add Podcast To List" at bounding box center [714, 240] width 478 height 41
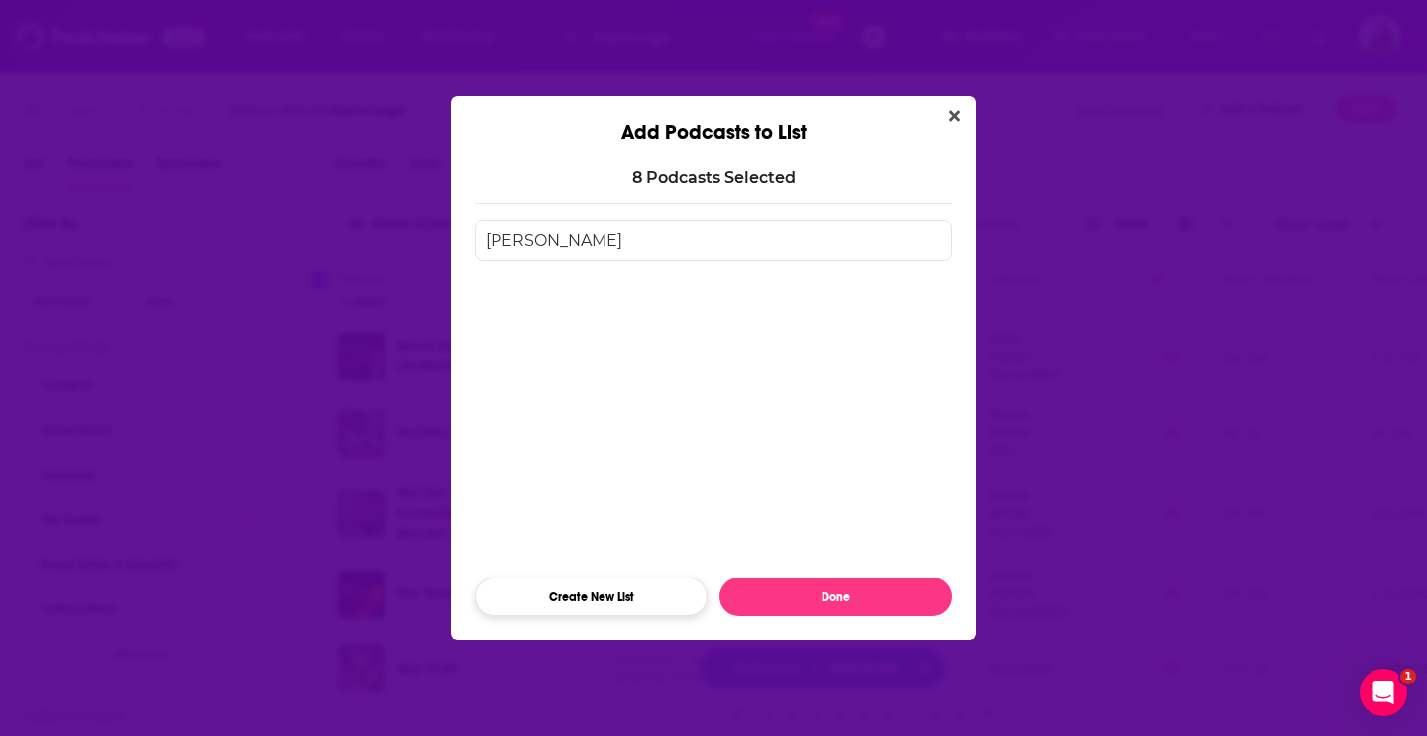
type input "[PERSON_NAME]"
click at [634, 587] on button "Create New List" at bounding box center [591, 597] width 233 height 39
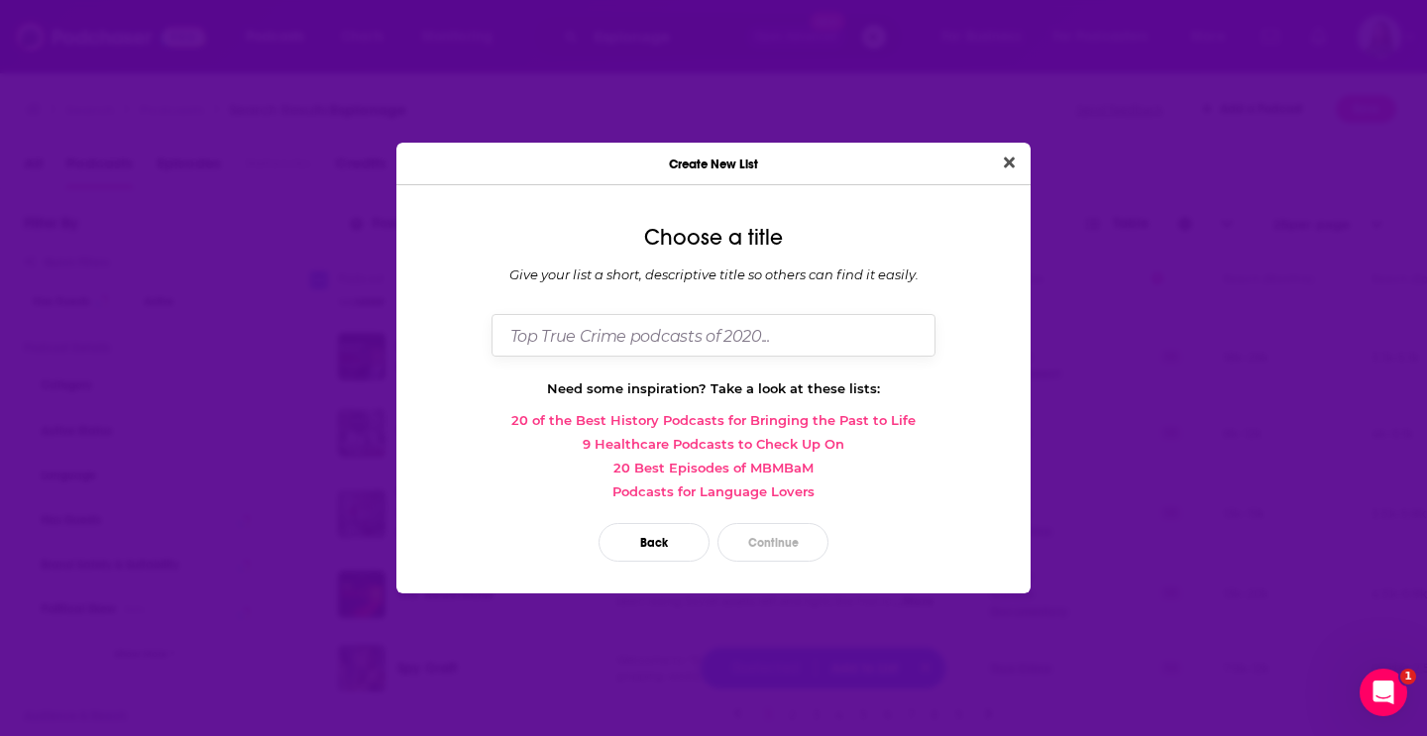
click at [572, 336] on input "Dialog" at bounding box center [713, 335] width 444 height 43
type input "[PERSON_NAME]"
click at [765, 551] on button "Continue" at bounding box center [772, 542] width 111 height 39
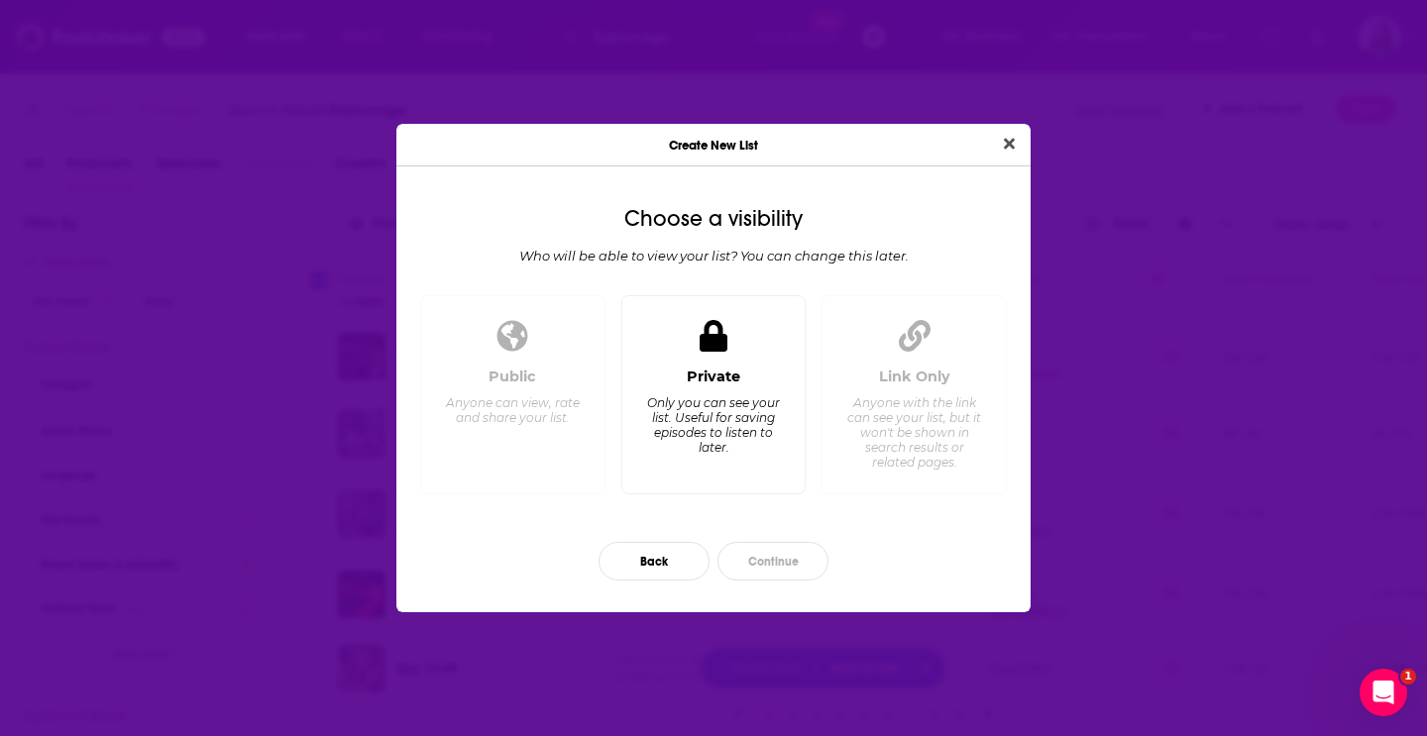
click at [705, 379] on div "Private" at bounding box center [714, 377] width 54 height 18
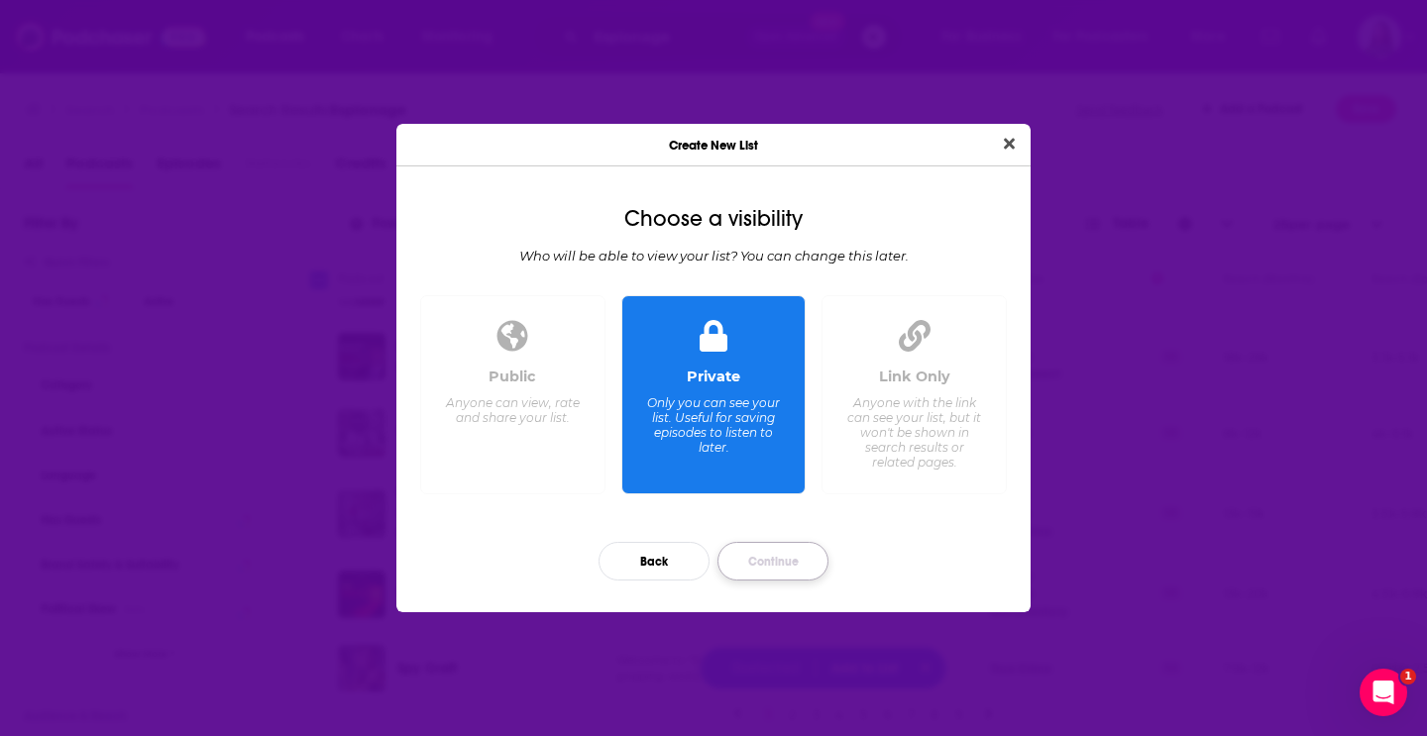
click at [787, 579] on button "Continue" at bounding box center [772, 561] width 111 height 39
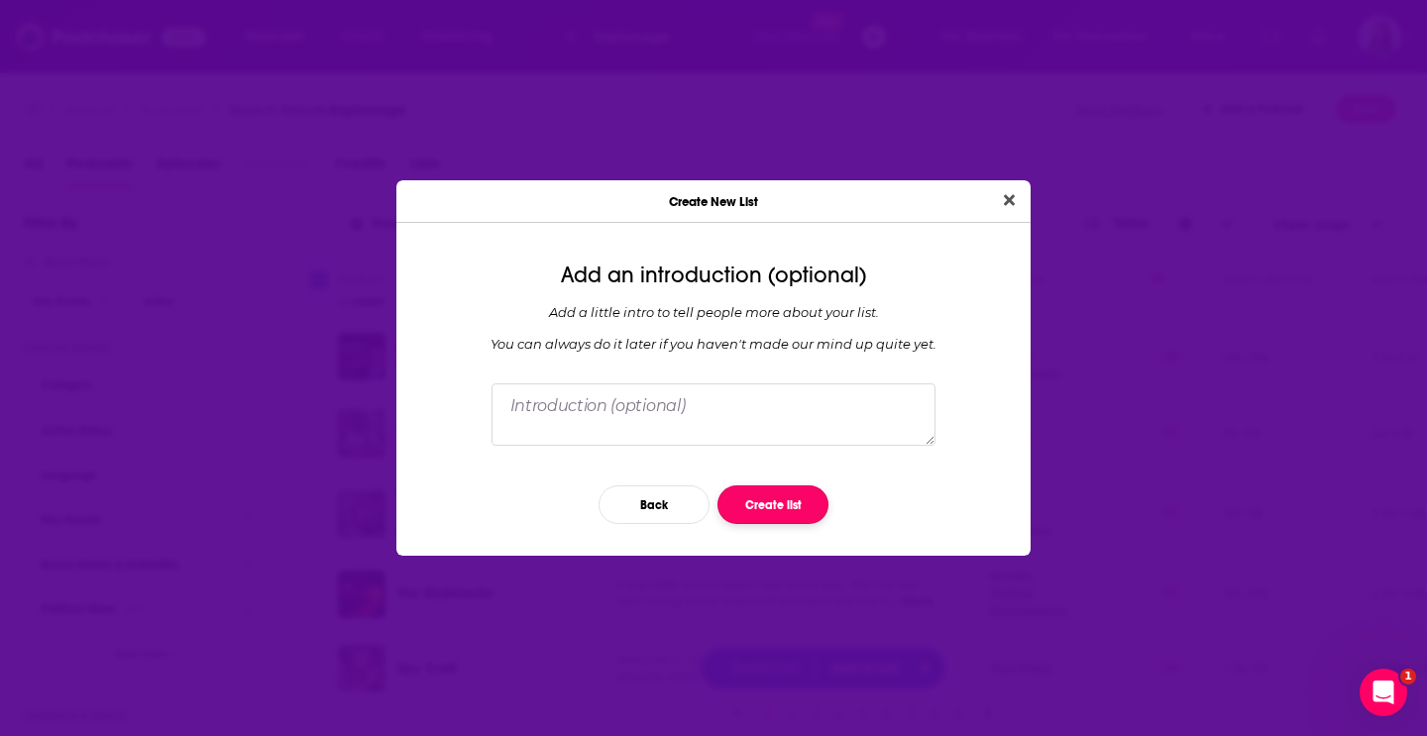
click at [772, 507] on button "Create list" at bounding box center [772, 505] width 111 height 39
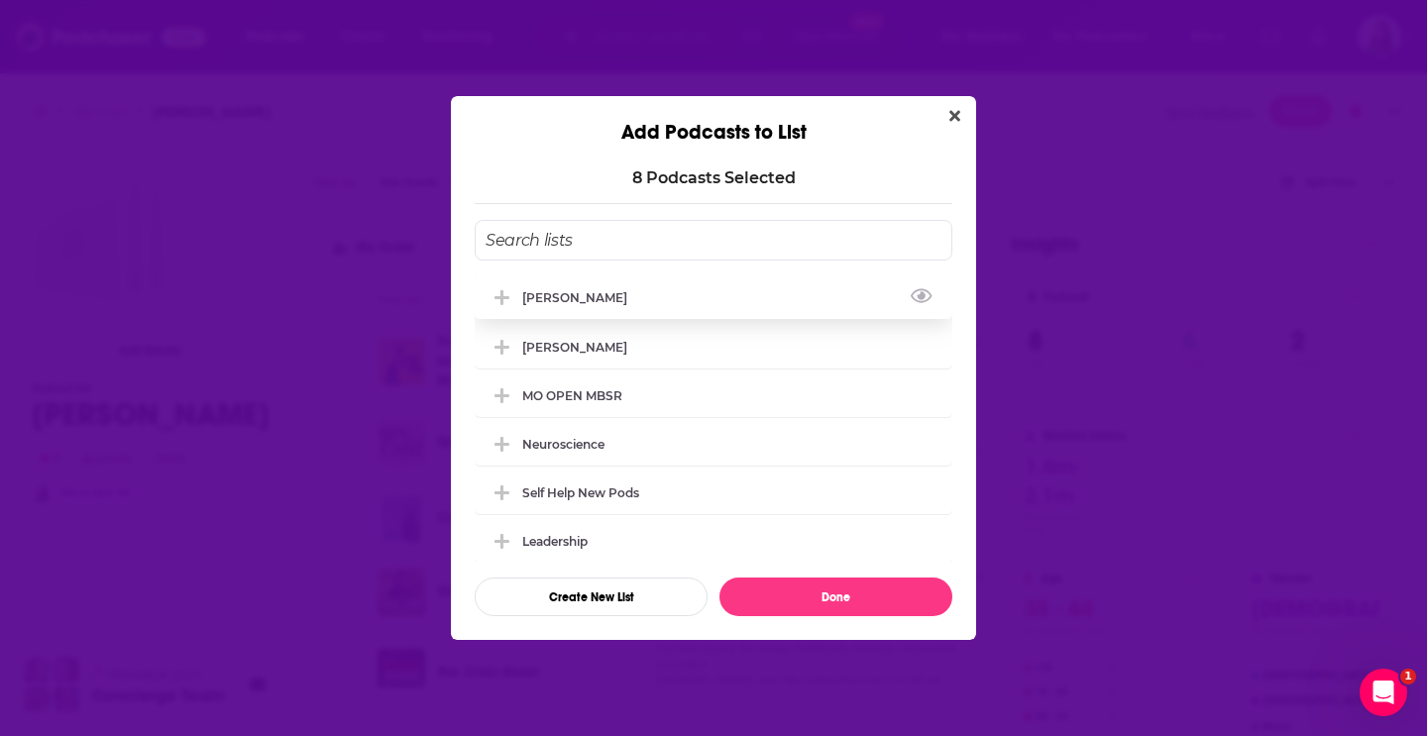
click at [501, 296] on icon "Add Podcast To List" at bounding box center [501, 297] width 15 height 15
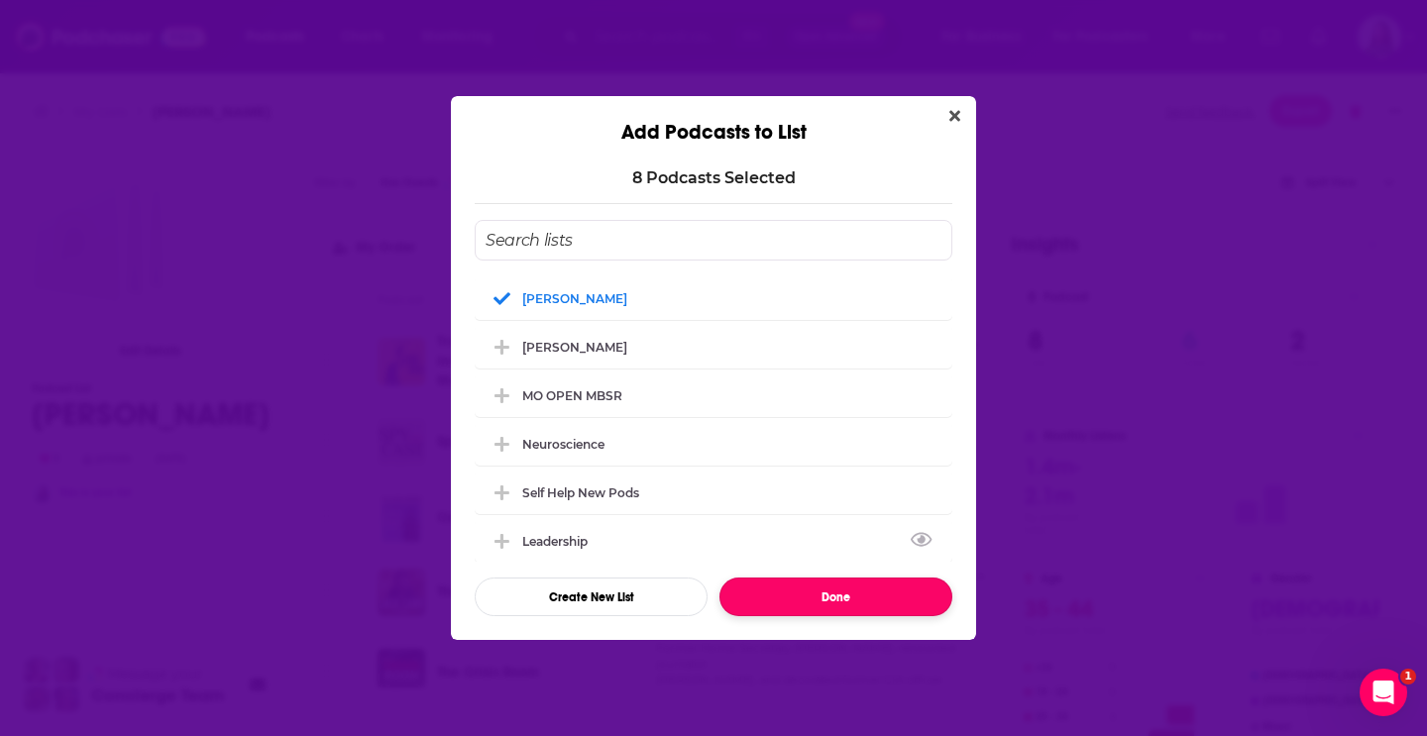
click at [821, 591] on button "Done" at bounding box center [835, 597] width 233 height 39
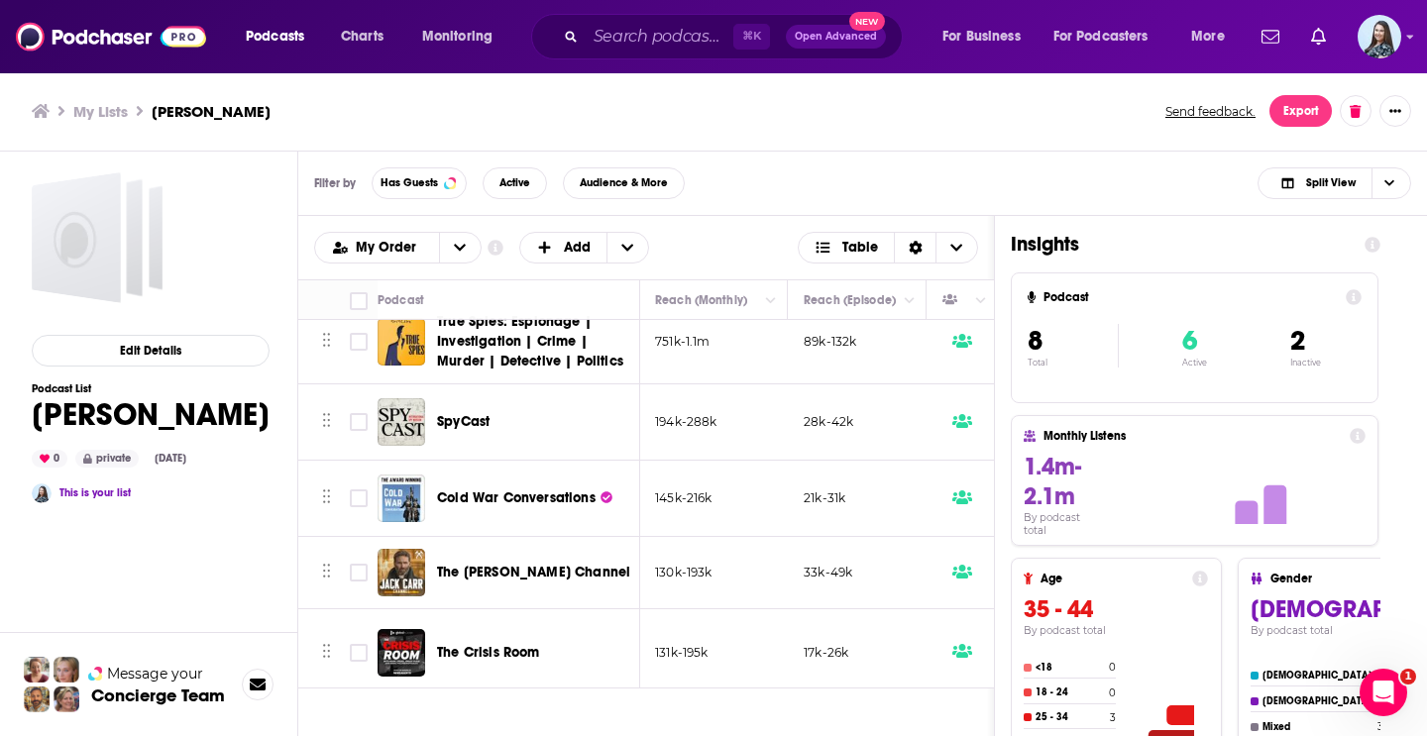
scroll to position [22, 612]
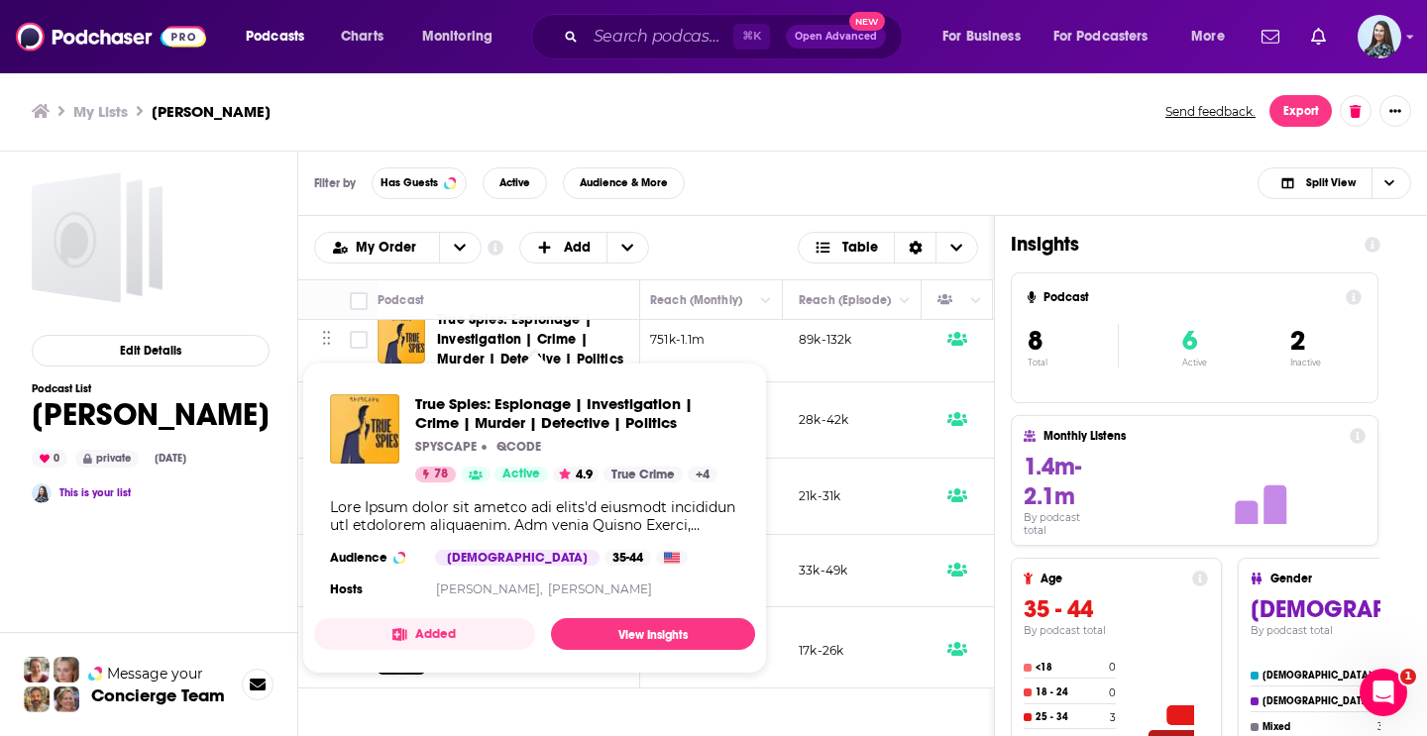
click at [476, 337] on span "True Spies: Espionage | Investigation | Crime | Murder | Detective | Politics" at bounding box center [530, 339] width 186 height 56
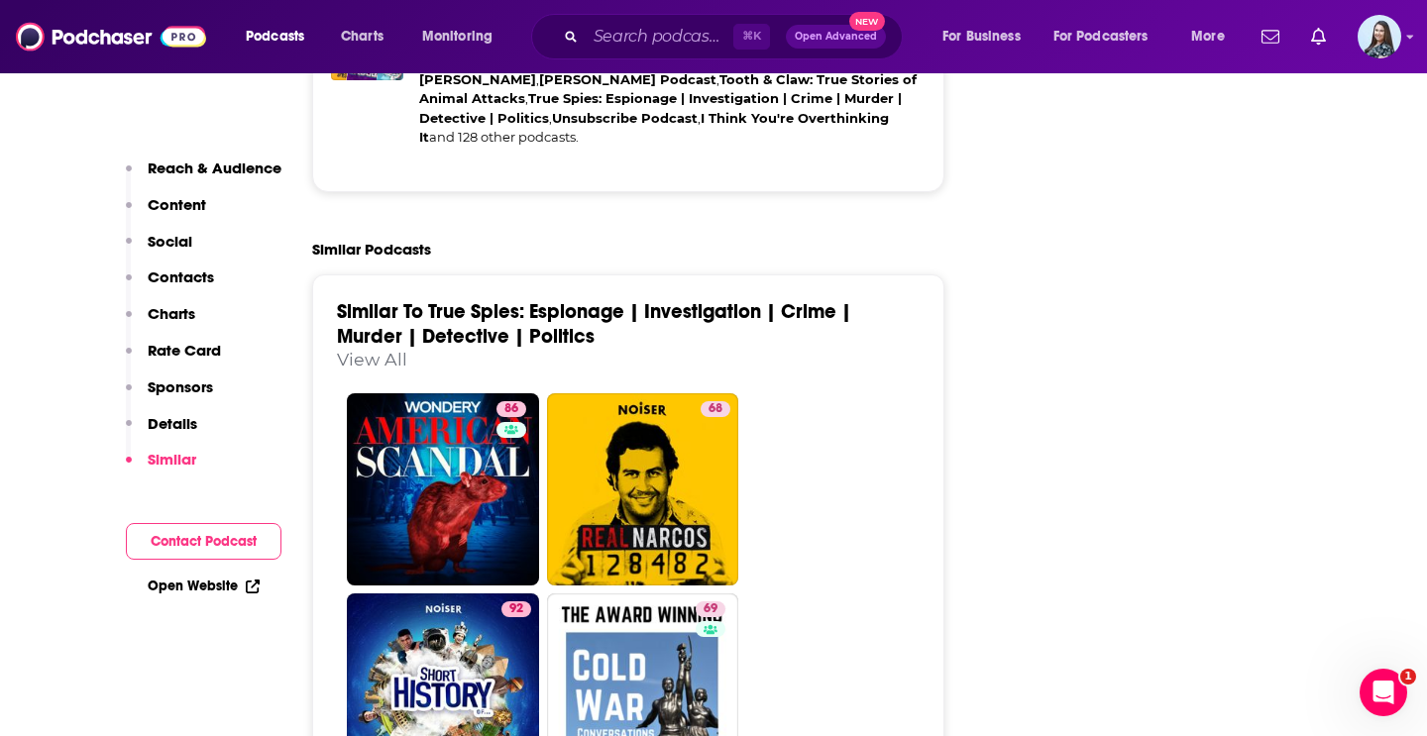
scroll to position [4611, 0]
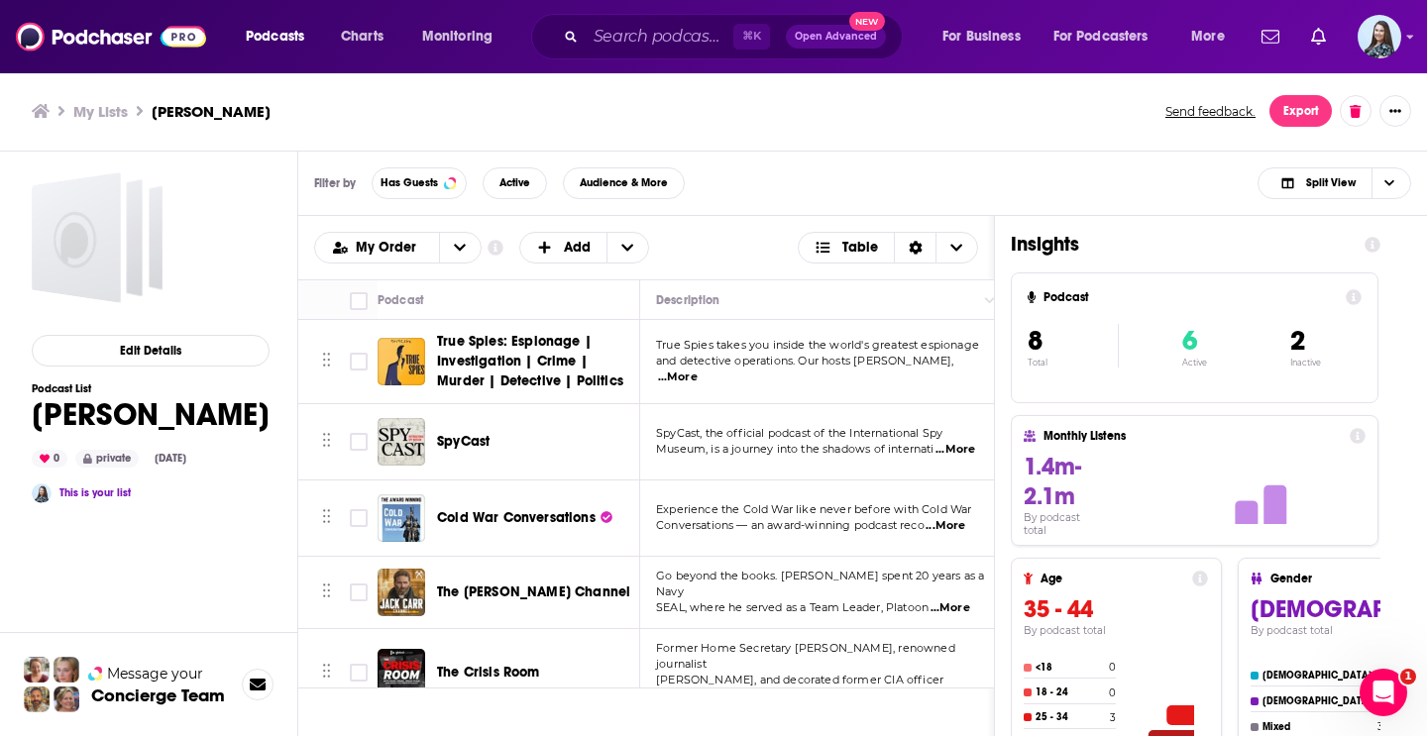
click at [456, 441] on div "Podcasts Charts Monitoring ⌘ K Open Advanced New For Business For Podcasters Mo…" at bounding box center [713, 368] width 1427 height 736
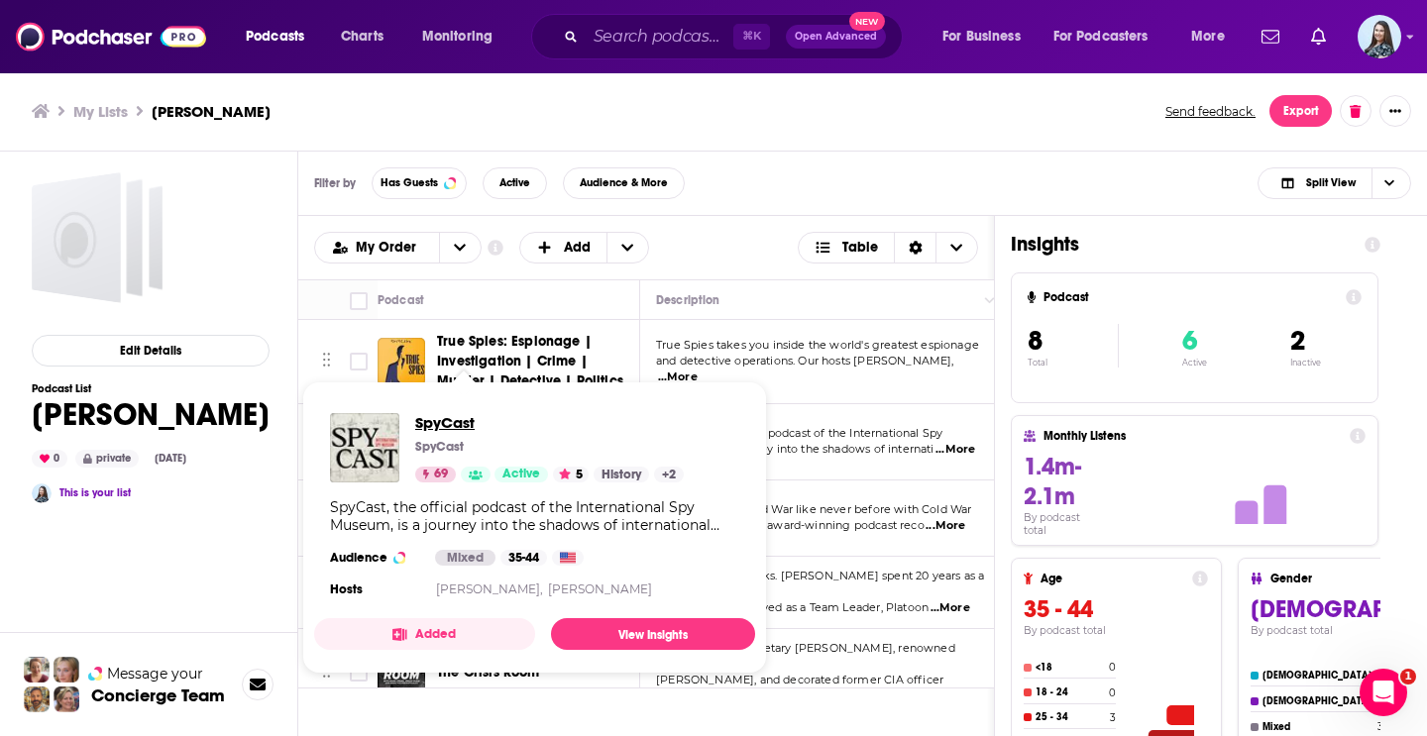
click at [432, 417] on span "SpyCast" at bounding box center [549, 422] width 269 height 19
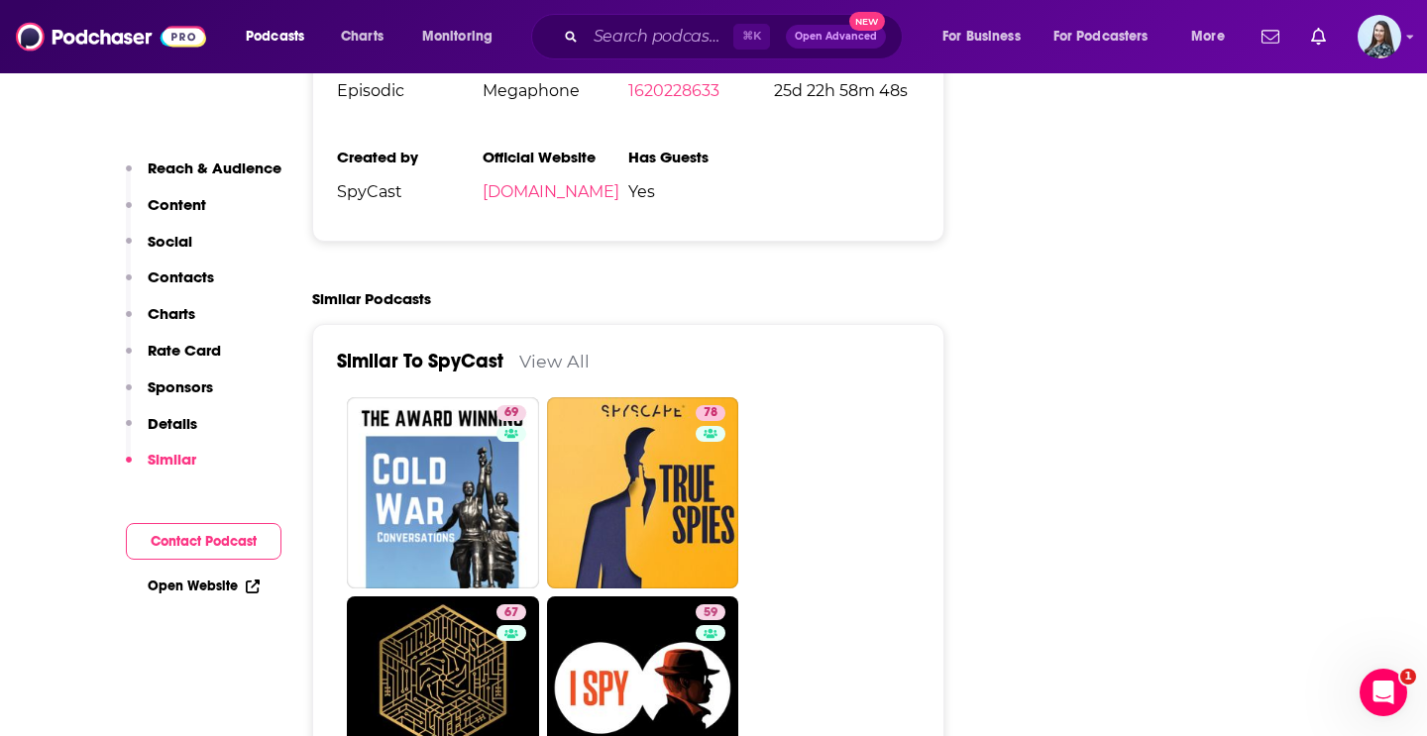
scroll to position [4236, 0]
click at [541, 352] on link "View All" at bounding box center [554, 362] width 70 height 21
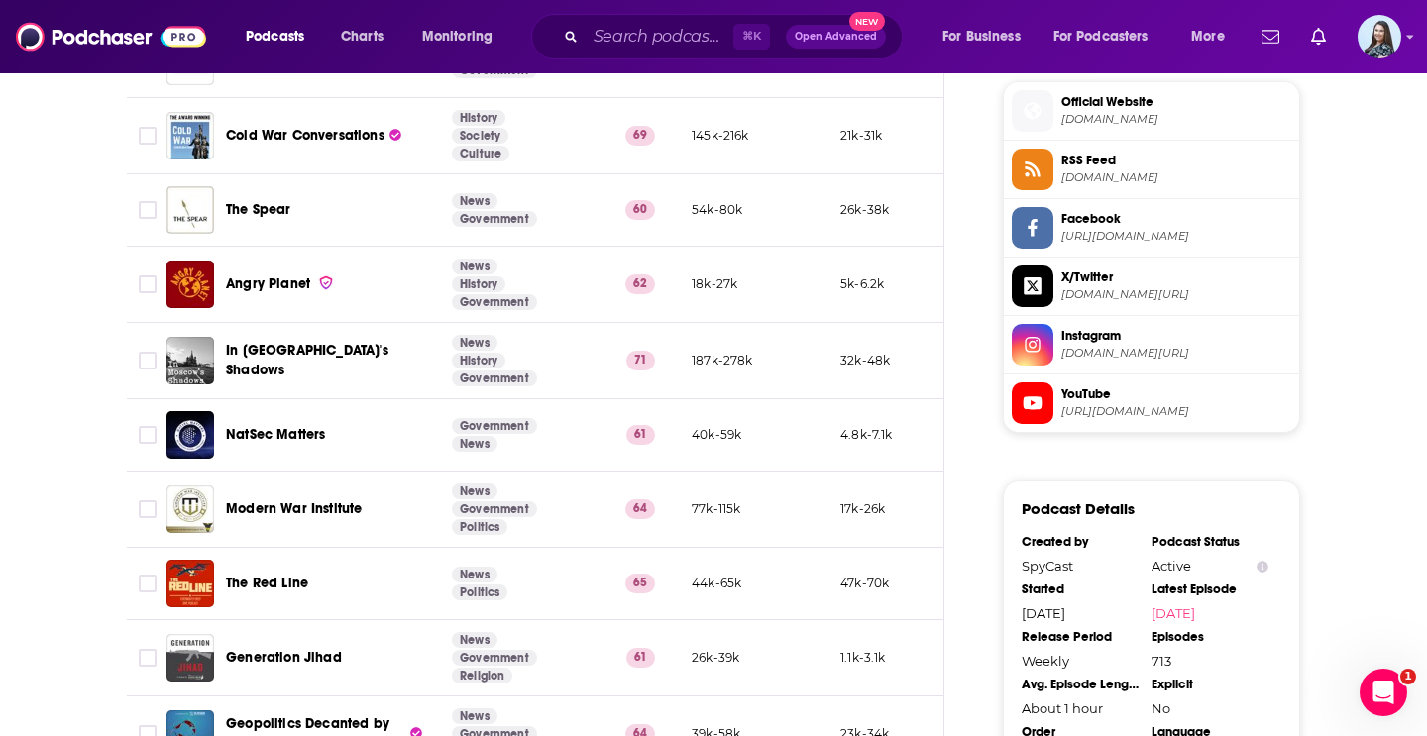
scroll to position [1630, 0]
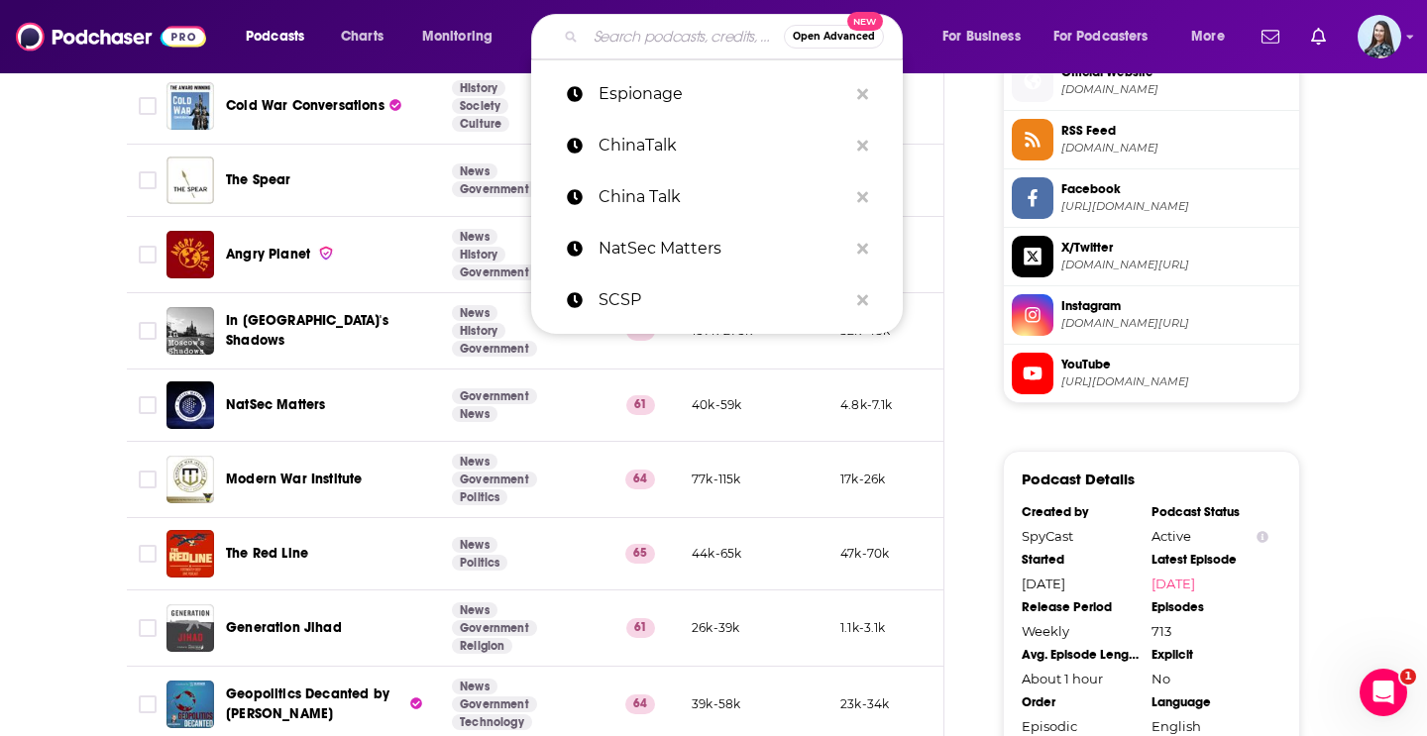
click at [663, 38] on input "Search podcasts, credits, & more..." at bounding box center [685, 37] width 198 height 32
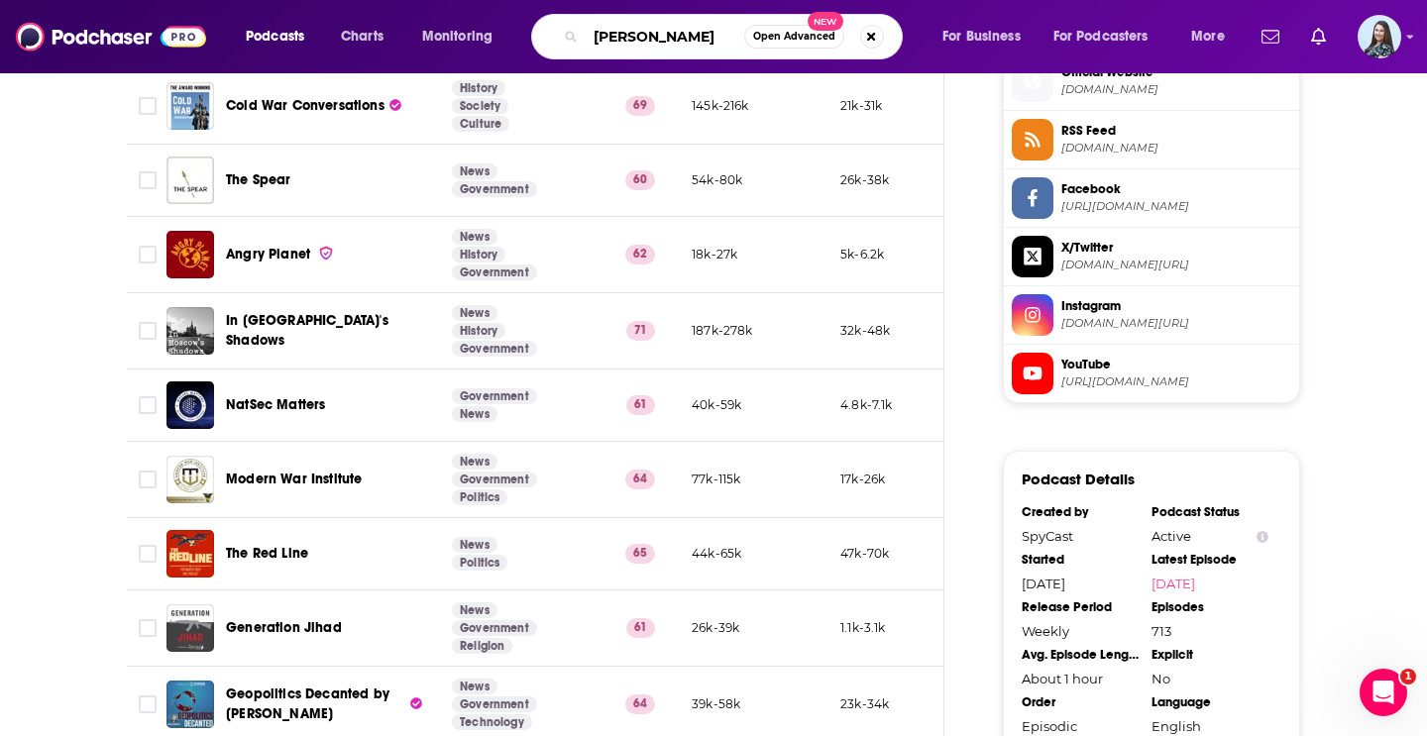
type input "[PERSON_NAME]"
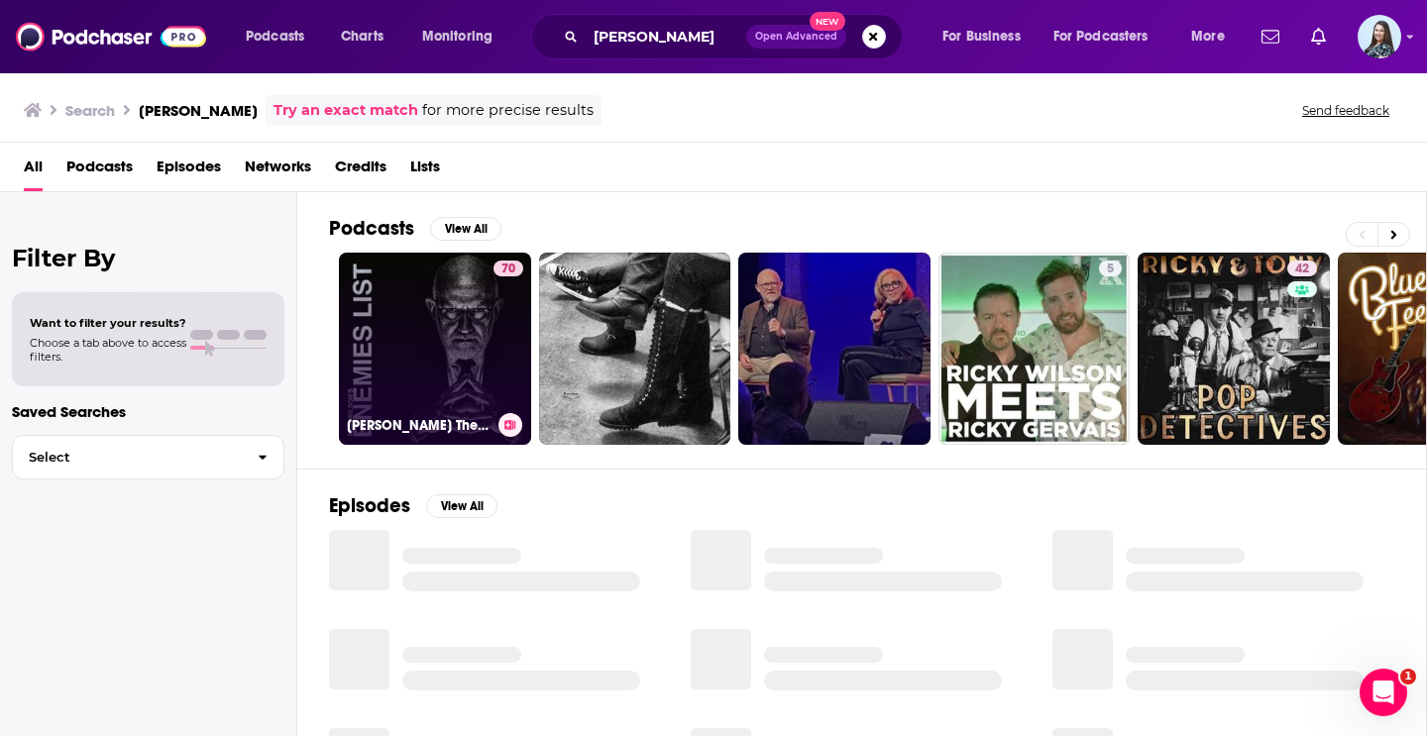
click at [477, 371] on link "70 [PERSON_NAME] The Enemies List" at bounding box center [435, 349] width 192 height 192
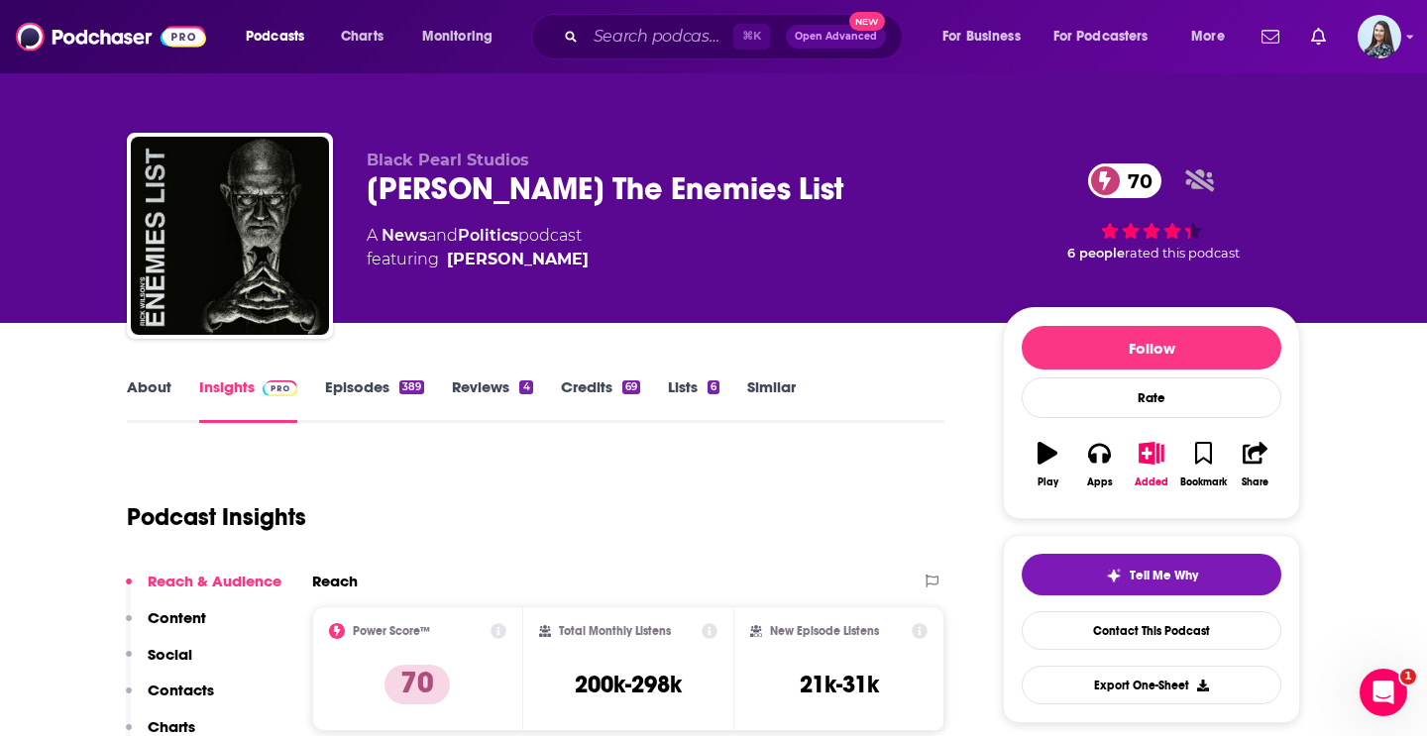
click at [348, 386] on link "Episodes 389" at bounding box center [374, 401] width 99 height 46
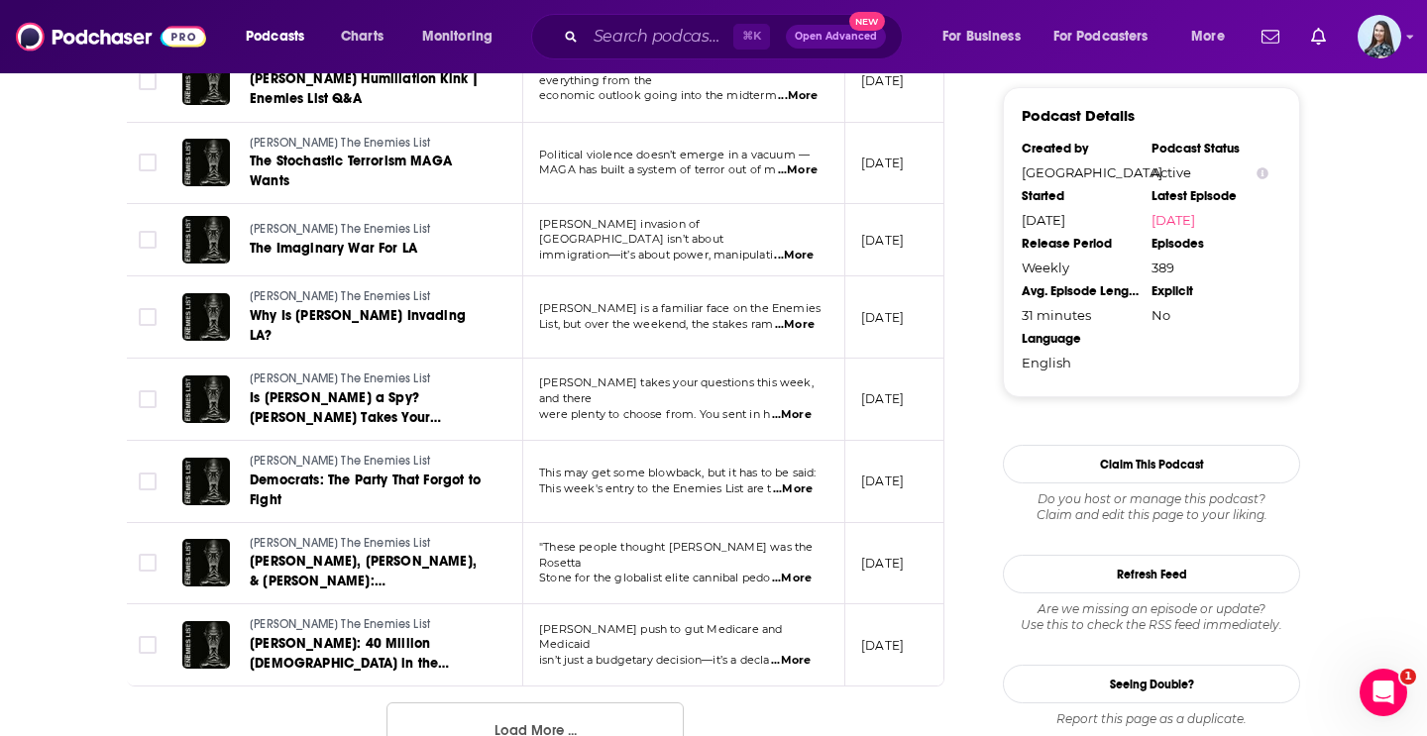
scroll to position [1999, 0]
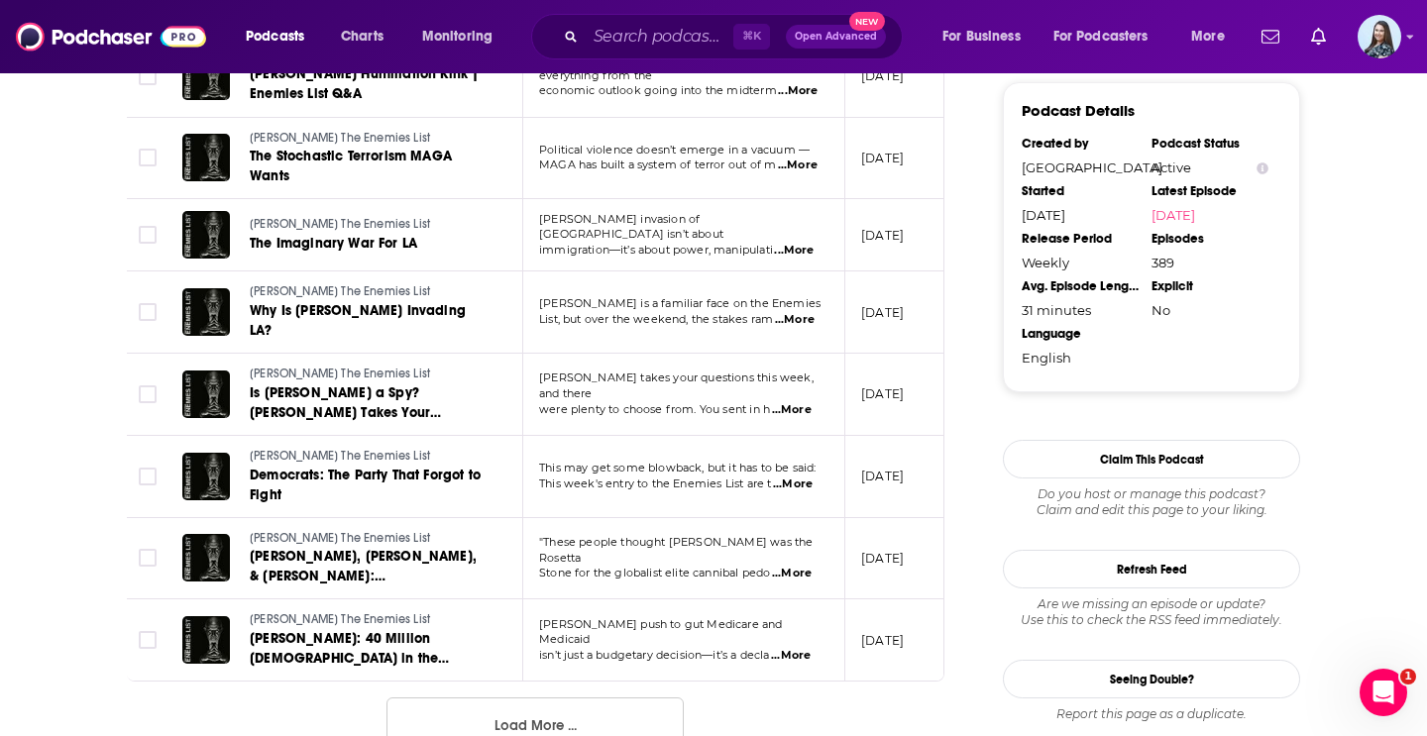
click at [809, 648] on span "...More" at bounding box center [791, 656] width 40 height 16
